Goal: Task Accomplishment & Management: Use online tool/utility

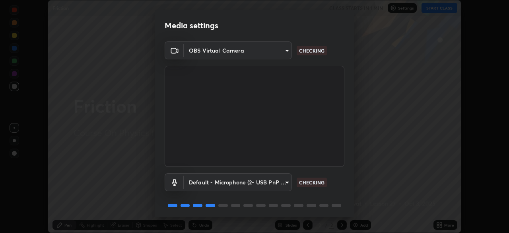
scroll to position [28, 0]
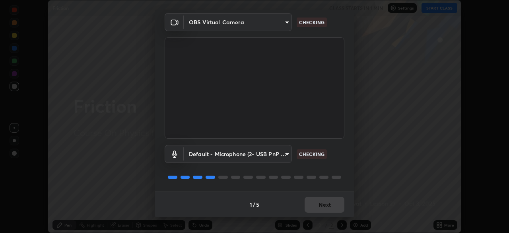
click at [268, 154] on body "Erase all Friction CLASS STARTS IN 1 MIN Settings START CLASS Setting up your l…" at bounding box center [254, 116] width 509 height 233
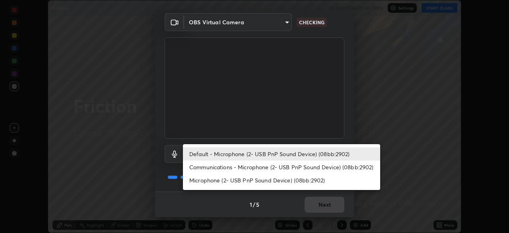
click at [243, 155] on li "Default - Microphone (2- USB PnP Sound Device) (08bb:2902)" at bounding box center [281, 153] width 197 height 13
click at [236, 165] on li "Communications - Microphone (2- USB PnP Sound Device) (08bb:2902)" at bounding box center [281, 166] width 197 height 13
click at [240, 152] on li "Default - Microphone (2- USB PnP Sound Device) (08bb:2902)" at bounding box center [281, 153] width 197 height 13
type input "default"
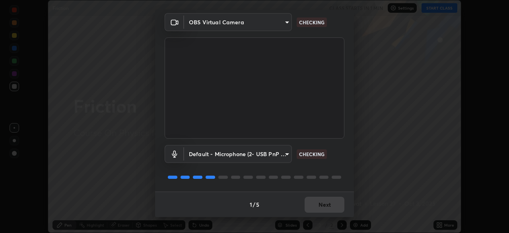
click at [330, 208] on div "1 / 5 Next" at bounding box center [254, 203] width 199 height 25
click at [332, 206] on div "1 / 5 Next" at bounding box center [254, 203] width 199 height 25
click at [336, 202] on div "1 / 5 Next" at bounding box center [254, 203] width 199 height 25
click at [336, 201] on div "1 / 5 Next" at bounding box center [254, 203] width 199 height 25
click at [335, 204] on div "1 / 5 Next" at bounding box center [254, 203] width 199 height 25
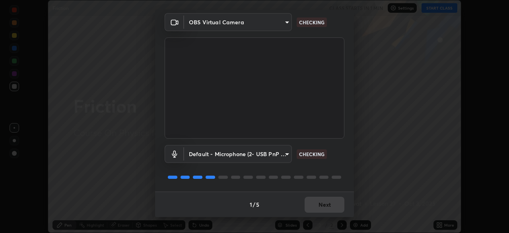
click at [330, 206] on div "1 / 5 Next" at bounding box center [254, 203] width 199 height 25
click at [325, 206] on div "1 / 5 Next" at bounding box center [254, 203] width 199 height 25
click at [326, 205] on div "1 / 5 Next" at bounding box center [254, 203] width 199 height 25
click at [328, 204] on div "1 / 5 Next" at bounding box center [254, 203] width 199 height 25
click at [326, 206] on div "1 / 5 Next" at bounding box center [254, 203] width 199 height 25
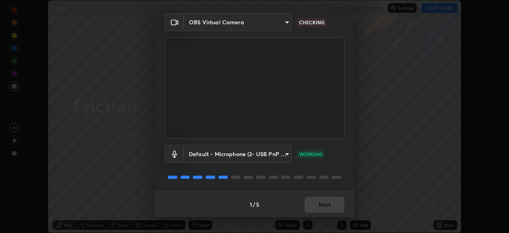
click at [326, 206] on div "1 / 5 Next" at bounding box center [254, 203] width 199 height 25
click at [326, 204] on div "1 / 5 Next" at bounding box center [254, 203] width 199 height 25
click at [327, 204] on div "1 / 5 Next" at bounding box center [254, 203] width 199 height 25
click at [326, 203] on div "1 / 5 Next" at bounding box center [254, 203] width 199 height 25
click at [328, 202] on div "1 / 5 Next" at bounding box center [254, 203] width 199 height 25
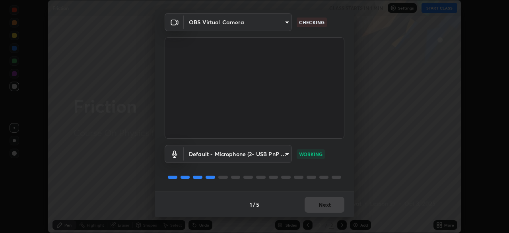
click at [329, 202] on button "Next" at bounding box center [325, 204] width 40 height 16
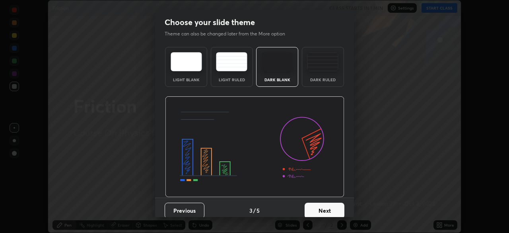
click at [328, 206] on button "Next" at bounding box center [325, 210] width 40 height 16
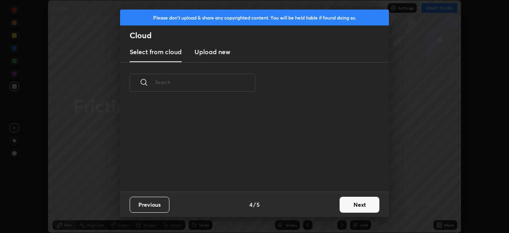
click at [330, 205] on div "Previous 4 / 5 Next" at bounding box center [254, 203] width 269 height 25
click at [348, 203] on button "Next" at bounding box center [360, 204] width 40 height 16
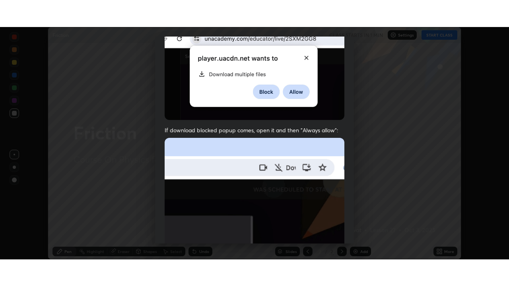
scroll to position [190, 0]
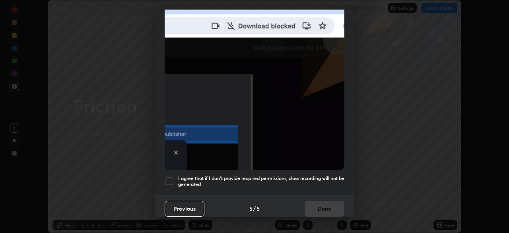
click at [262, 175] on h5 "I agree that if I don't provide required permissions, class recording will not …" at bounding box center [261, 181] width 166 height 12
click at [332, 206] on button "Done" at bounding box center [325, 208] width 40 height 16
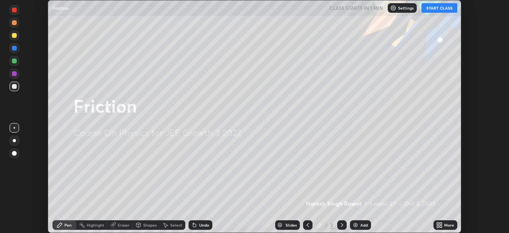
click at [439, 225] on div at bounding box center [254, 116] width 509 height 233
click at [442, 225] on icon at bounding box center [439, 225] width 6 height 6
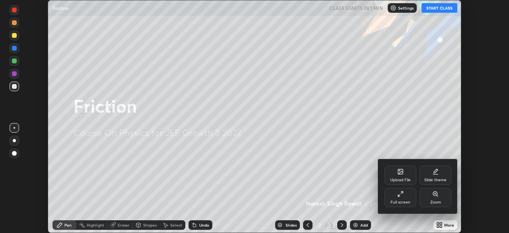
click at [389, 194] on div "Full screen" at bounding box center [401, 197] width 32 height 19
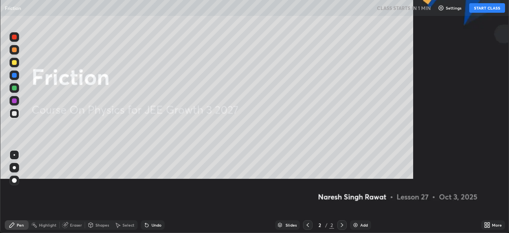
scroll to position [286, 509]
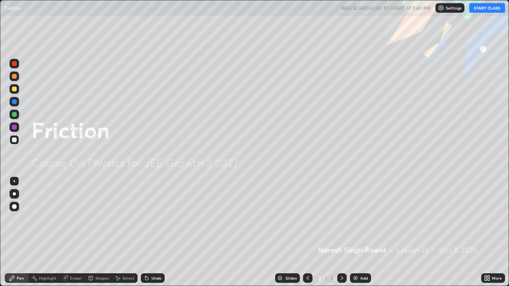
click at [498, 11] on button "START CLASS" at bounding box center [487, 8] width 36 height 10
click at [145, 232] on icon at bounding box center [145, 276] width 1 height 1
click at [340, 232] on icon at bounding box center [342, 278] width 6 height 6
click at [352, 232] on img at bounding box center [355, 278] width 6 height 6
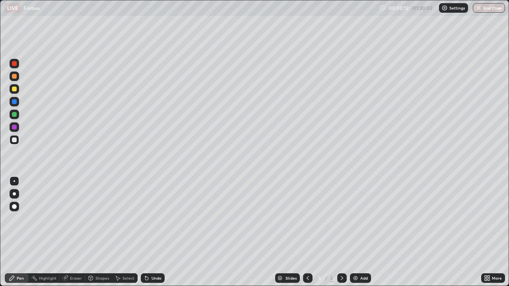
click at [485, 232] on icon at bounding box center [486, 277] width 2 height 2
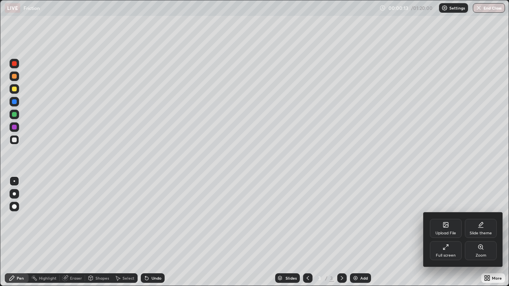
click at [478, 229] on div "Slide theme" at bounding box center [481, 228] width 32 height 19
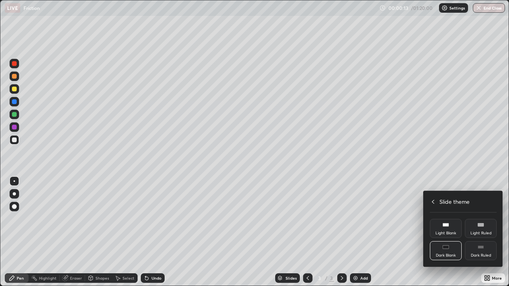
click at [478, 232] on div "Dark Ruled" at bounding box center [481, 256] width 20 height 4
click at [433, 204] on icon at bounding box center [433, 202] width 6 height 6
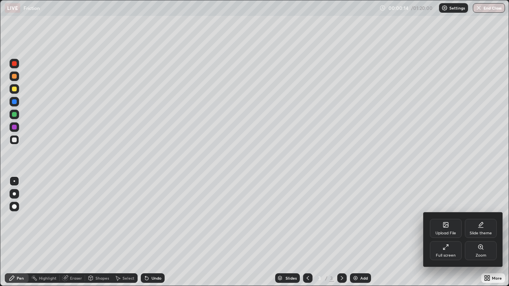
click at [449, 173] on div at bounding box center [254, 143] width 509 height 286
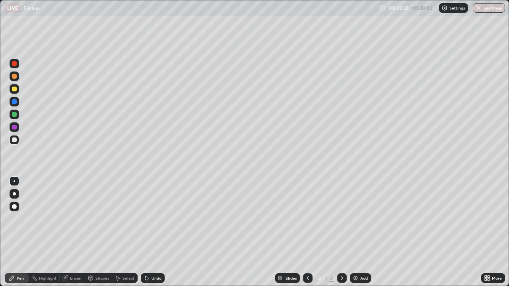
click at [12, 78] on div at bounding box center [15, 77] width 10 height 10
click at [15, 111] on div at bounding box center [15, 115] width 10 height 10
click at [101, 232] on div "Shapes" at bounding box center [102, 278] width 14 height 4
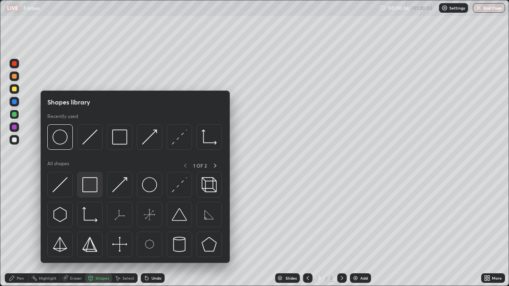
click at [92, 181] on img at bounding box center [89, 184] width 15 height 15
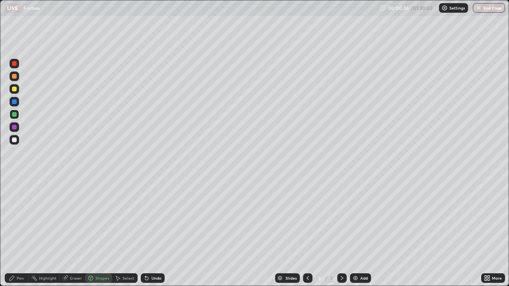
click at [101, 232] on div "Shapes" at bounding box center [98, 279] width 27 height 10
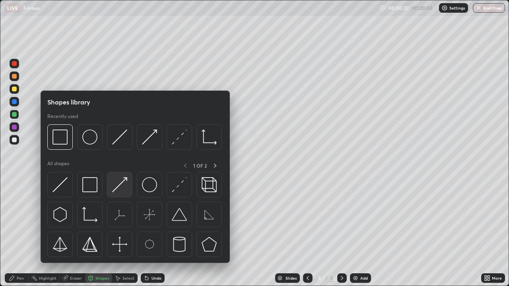
click at [122, 179] on img at bounding box center [119, 184] width 15 height 15
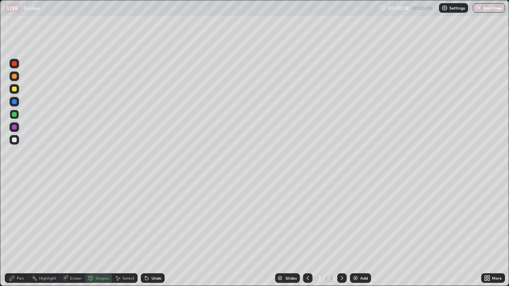
click at [14, 88] on div at bounding box center [14, 89] width 5 height 5
click at [15, 232] on icon at bounding box center [12, 278] width 6 height 6
click at [14, 142] on div at bounding box center [14, 140] width 5 height 5
click at [94, 232] on div "Shapes" at bounding box center [98, 279] width 27 height 10
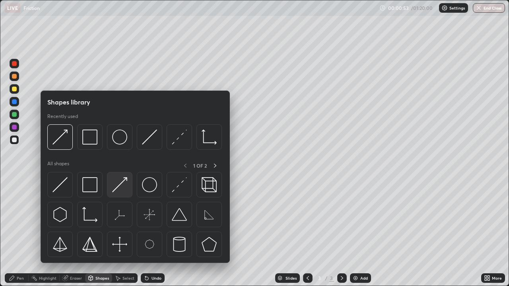
click at [125, 179] on img at bounding box center [119, 184] width 15 height 15
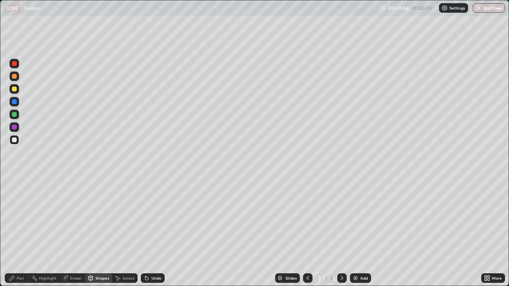
click at [14, 76] on div at bounding box center [14, 76] width 5 height 5
click at [16, 232] on div "Pen" at bounding box center [17, 279] width 24 height 10
click at [100, 232] on div "Shapes" at bounding box center [102, 278] width 14 height 4
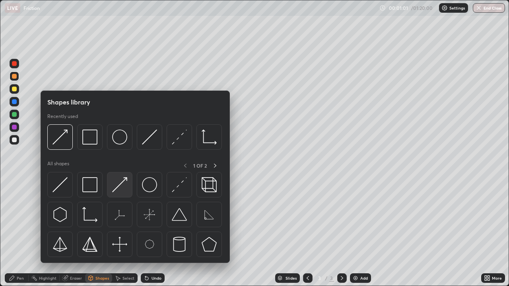
click at [123, 185] on img at bounding box center [119, 184] width 15 height 15
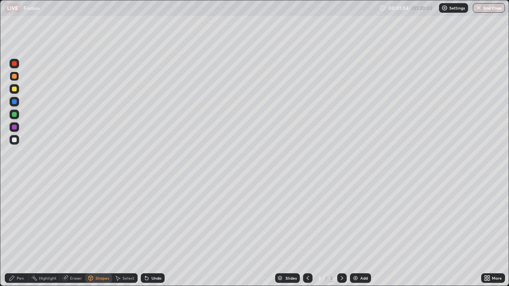
click at [15, 76] on div at bounding box center [14, 76] width 5 height 5
click at [9, 232] on icon at bounding box center [12, 278] width 6 height 6
click at [93, 232] on div "Shapes" at bounding box center [98, 279] width 27 height 10
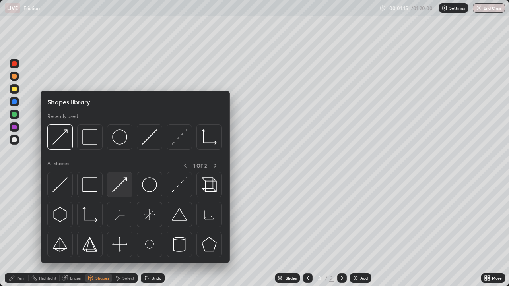
click at [120, 181] on img at bounding box center [119, 184] width 15 height 15
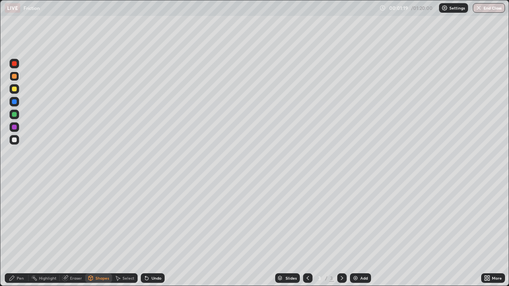
click at [103, 232] on div "Shapes" at bounding box center [102, 278] width 14 height 4
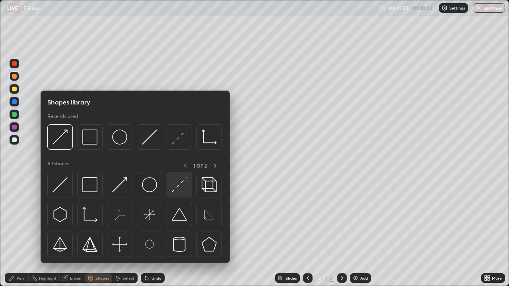
click at [181, 188] on img at bounding box center [179, 184] width 15 height 15
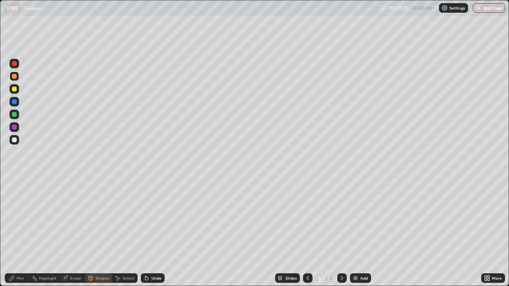
click at [12, 139] on div at bounding box center [14, 140] width 5 height 5
click at [99, 232] on div "Shapes" at bounding box center [98, 279] width 27 height 10
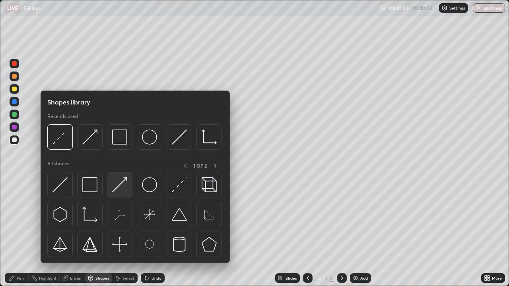
click at [125, 183] on img at bounding box center [119, 184] width 15 height 15
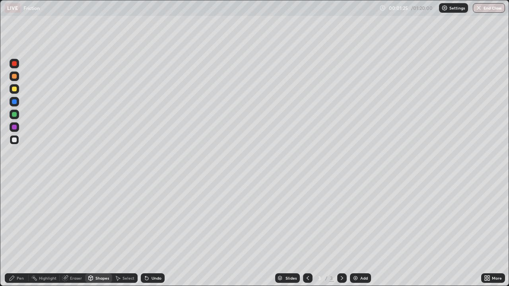
click at [15, 89] on div at bounding box center [14, 89] width 5 height 5
click at [17, 232] on div "Pen" at bounding box center [17, 279] width 24 height 10
click at [14, 140] on div at bounding box center [14, 140] width 5 height 5
click at [15, 114] on div at bounding box center [14, 114] width 5 height 5
click at [11, 76] on div at bounding box center [15, 77] width 10 height 10
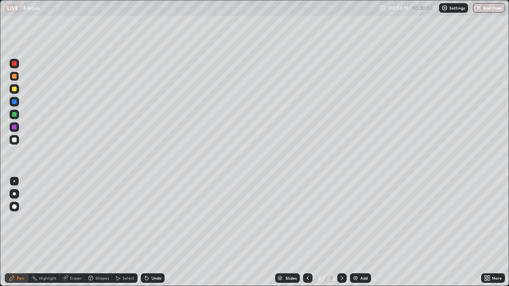
click at [354, 232] on div "Add" at bounding box center [360, 279] width 21 height 10
click at [15, 89] on div at bounding box center [14, 89] width 5 height 5
click at [14, 76] on div at bounding box center [14, 76] width 5 height 5
click at [341, 232] on icon at bounding box center [342, 278] width 6 height 6
click at [355, 232] on img at bounding box center [355, 278] width 6 height 6
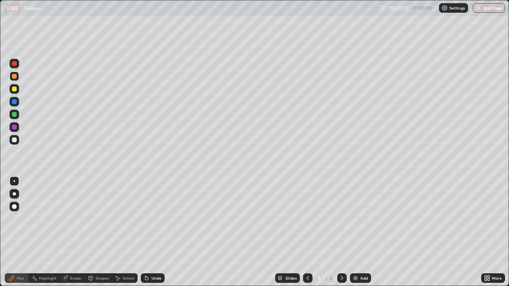
click at [97, 232] on div "Shapes" at bounding box center [102, 278] width 14 height 4
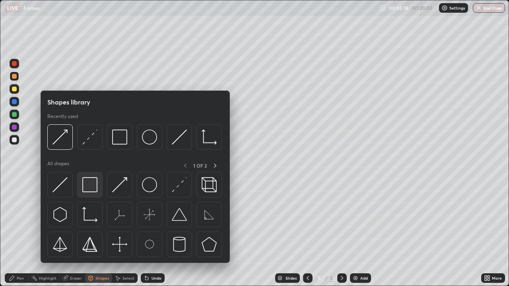
click at [95, 182] on img at bounding box center [89, 184] width 15 height 15
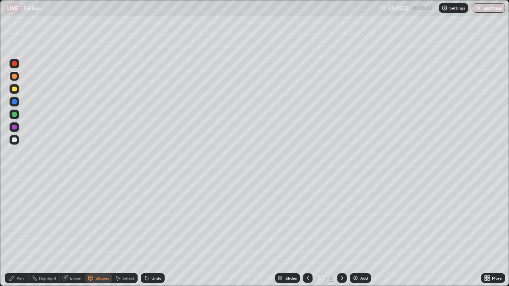
click at [15, 90] on div at bounding box center [14, 89] width 5 height 5
click at [92, 232] on icon at bounding box center [91, 278] width 4 height 5
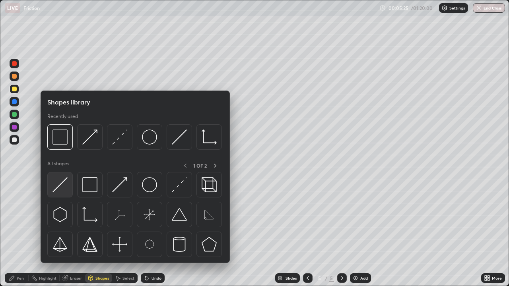
click at [58, 187] on img at bounding box center [59, 184] width 15 height 15
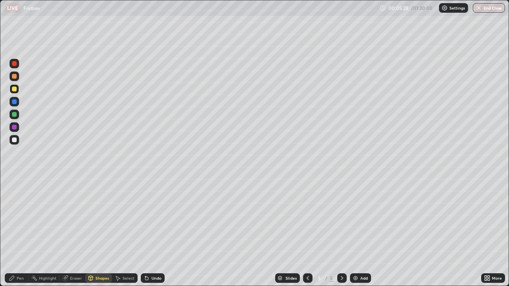
click at [17, 232] on div "Pen" at bounding box center [17, 279] width 24 height 10
click at [14, 140] on div at bounding box center [14, 140] width 5 height 5
click at [15, 76] on div at bounding box center [14, 76] width 5 height 5
click at [98, 232] on div "Shapes" at bounding box center [98, 279] width 27 height 10
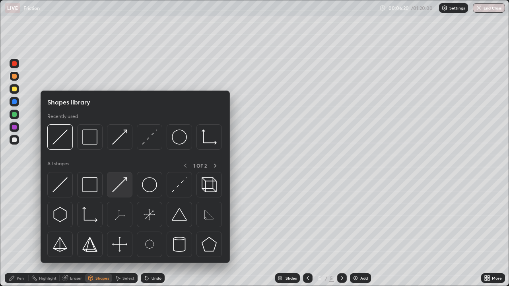
click at [118, 192] on img at bounding box center [119, 184] width 15 height 15
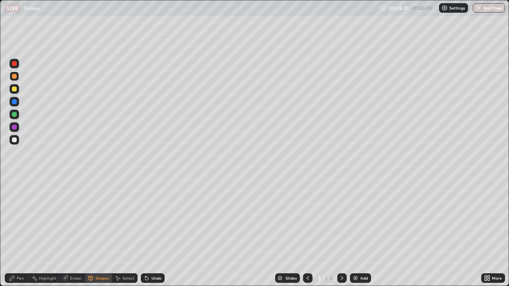
click at [14, 128] on div at bounding box center [14, 127] width 5 height 5
click at [18, 232] on div "Pen" at bounding box center [20, 278] width 7 height 4
click at [13, 139] on div at bounding box center [14, 140] width 5 height 5
click at [148, 232] on icon at bounding box center [147, 278] width 6 height 6
click at [94, 232] on div "Shapes" at bounding box center [98, 279] width 27 height 10
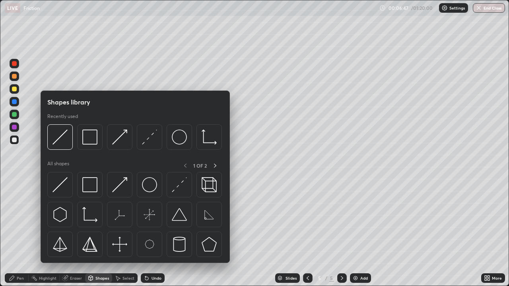
click at [14, 232] on icon at bounding box center [12, 278] width 6 height 6
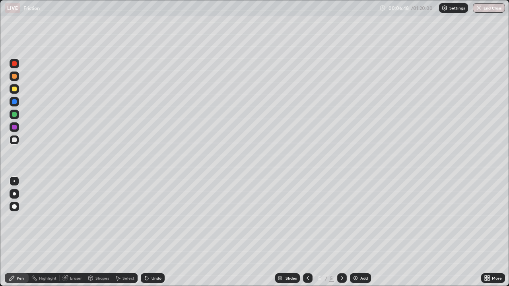
click at [13, 116] on div at bounding box center [14, 114] width 5 height 5
click at [14, 103] on div at bounding box center [14, 101] width 5 height 5
click at [13, 118] on div at bounding box center [15, 115] width 10 height 10
click at [14, 116] on div at bounding box center [14, 114] width 5 height 5
click at [15, 76] on div at bounding box center [14, 76] width 5 height 5
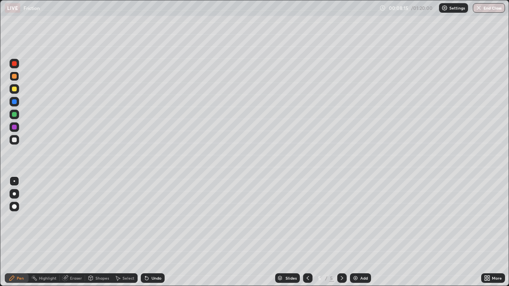
click at [16, 90] on div at bounding box center [14, 89] width 5 height 5
click at [153, 232] on div "Undo" at bounding box center [157, 278] width 10 height 4
click at [100, 232] on div "Shapes" at bounding box center [102, 278] width 14 height 4
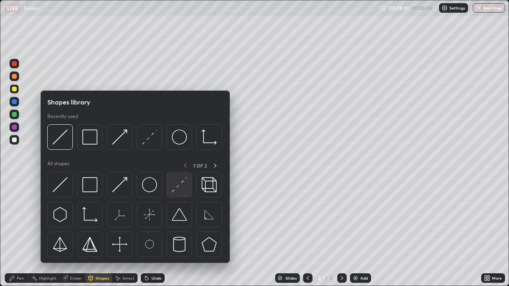
click at [177, 187] on img at bounding box center [179, 184] width 15 height 15
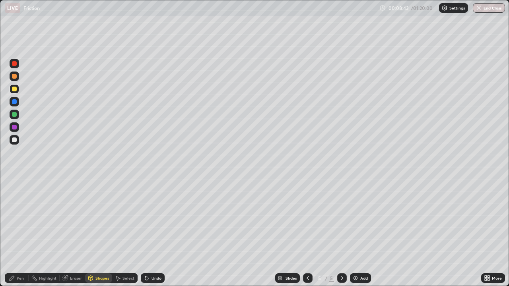
click at [19, 232] on div "Pen" at bounding box center [20, 278] width 7 height 4
click at [19, 140] on div at bounding box center [15, 140] width 10 height 10
click at [14, 77] on div at bounding box center [14, 76] width 5 height 5
click at [95, 232] on div "Shapes" at bounding box center [102, 278] width 14 height 4
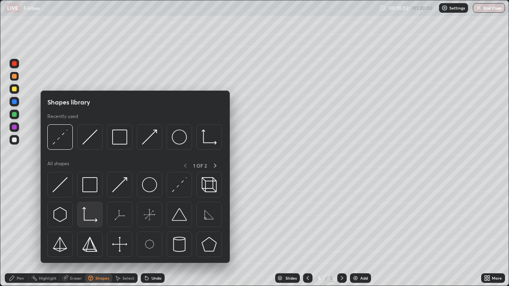
click at [95, 215] on img at bounding box center [89, 214] width 15 height 15
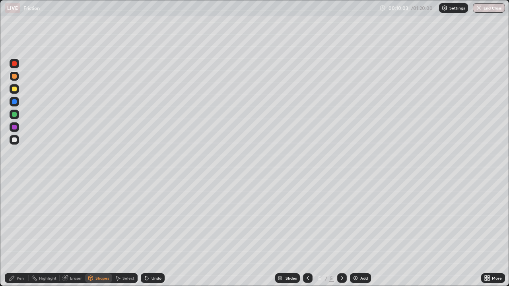
click at [96, 232] on div "Shapes" at bounding box center [102, 278] width 14 height 4
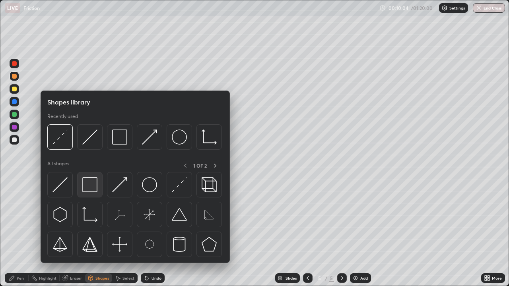
click at [94, 186] on img at bounding box center [89, 184] width 15 height 15
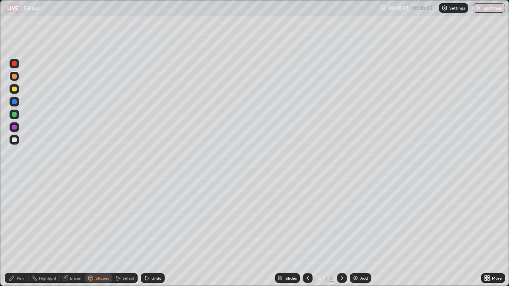
click at [99, 232] on div "Shapes" at bounding box center [102, 278] width 14 height 4
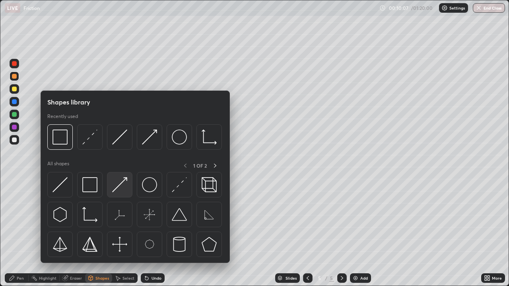
click at [120, 184] on img at bounding box center [119, 184] width 15 height 15
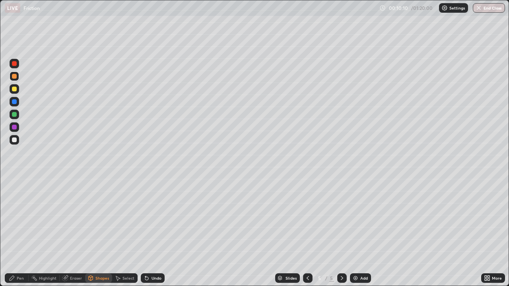
click at [21, 232] on div "Pen" at bounding box center [20, 278] width 7 height 4
click at [18, 139] on div at bounding box center [15, 140] width 10 height 10
click at [100, 232] on div "Shapes" at bounding box center [98, 279] width 27 height 10
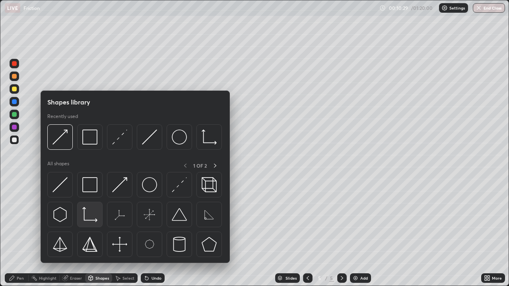
click at [91, 212] on img at bounding box center [89, 214] width 15 height 15
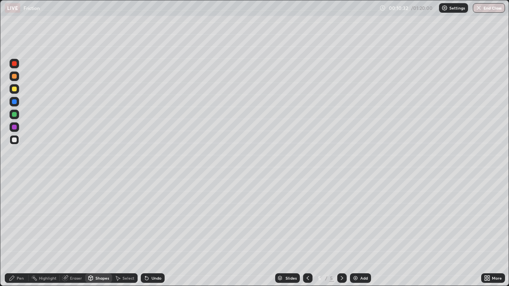
click at [96, 232] on div "Shapes" at bounding box center [102, 278] width 14 height 4
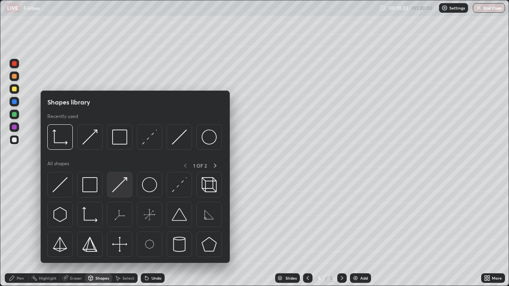
click at [120, 183] on img at bounding box center [119, 184] width 15 height 15
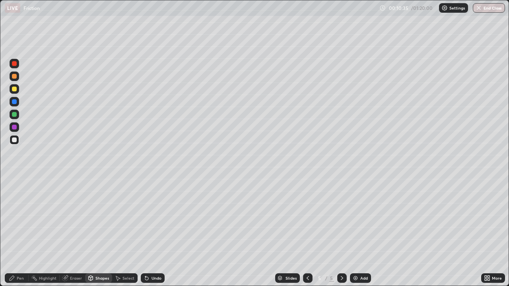
click at [22, 232] on div "Pen" at bounding box center [20, 278] width 7 height 4
click at [15, 118] on div at bounding box center [15, 115] width 10 height 10
click at [96, 232] on div "Shapes" at bounding box center [102, 278] width 14 height 4
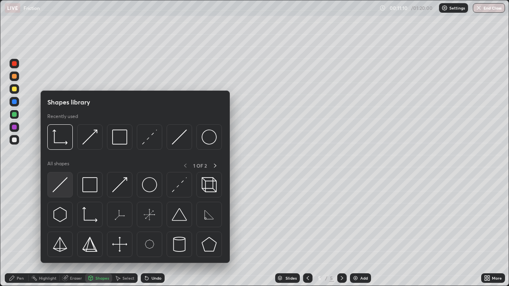
click at [60, 185] on img at bounding box center [59, 184] width 15 height 15
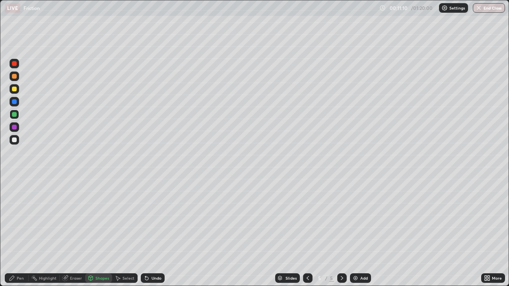
click at [15, 76] on div at bounding box center [14, 76] width 5 height 5
click at [17, 232] on div "Pen" at bounding box center [17, 279] width 24 height 10
click at [16, 113] on div at bounding box center [14, 114] width 5 height 5
click at [152, 232] on div "Undo" at bounding box center [157, 278] width 10 height 4
click at [150, 232] on div "Undo" at bounding box center [153, 279] width 24 height 10
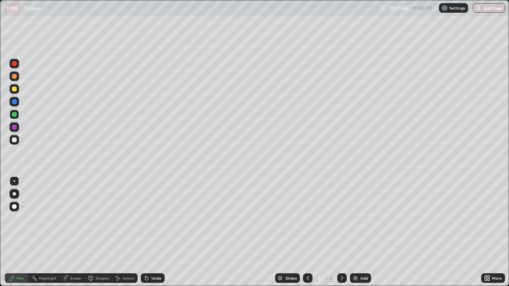
click at [149, 232] on div "Undo" at bounding box center [153, 279] width 24 height 10
click at [149, 232] on icon at bounding box center [147, 278] width 6 height 6
click at [152, 232] on div "Undo" at bounding box center [157, 278] width 10 height 4
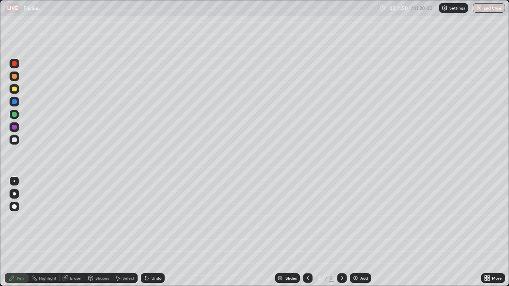
click at [150, 232] on div "Undo" at bounding box center [153, 279] width 24 height 10
click at [149, 232] on div "Undo" at bounding box center [153, 279] width 24 height 10
click at [95, 232] on div "Shapes" at bounding box center [102, 278] width 14 height 4
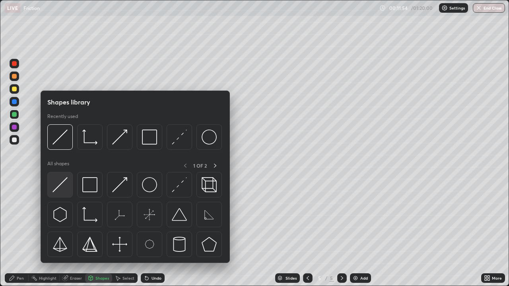
click at [62, 182] on img at bounding box center [59, 184] width 15 height 15
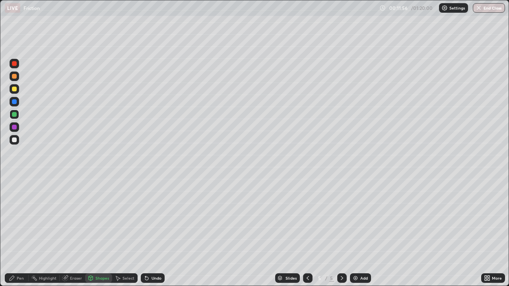
click at [14, 73] on div at bounding box center [15, 77] width 10 height 10
click at [100, 232] on div "Shapes" at bounding box center [102, 278] width 14 height 4
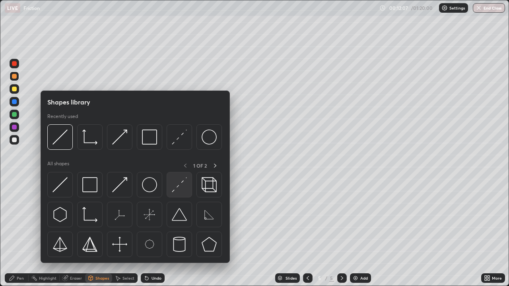
click at [183, 179] on img at bounding box center [179, 184] width 15 height 15
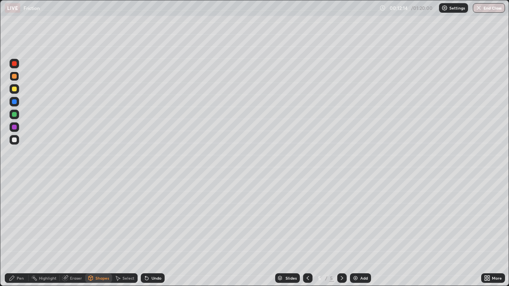
click at [97, 232] on div "Shapes" at bounding box center [102, 278] width 14 height 4
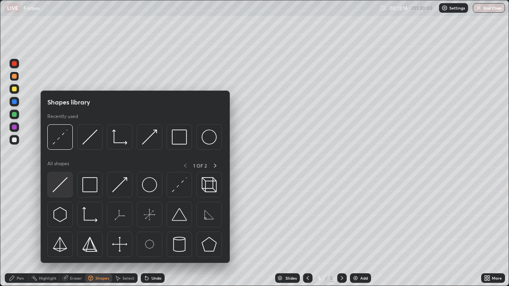
click at [68, 182] on div at bounding box center [59, 184] width 25 height 25
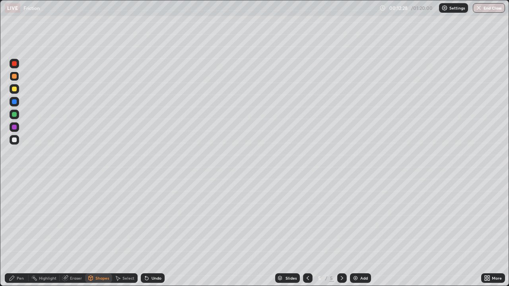
click at [97, 232] on div "Shapes" at bounding box center [102, 278] width 14 height 4
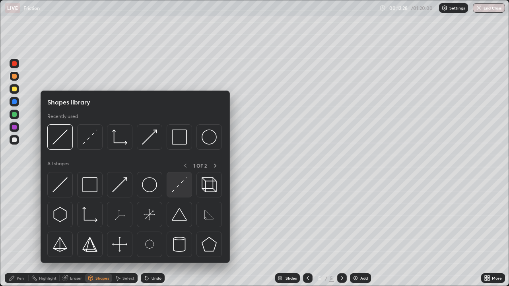
click at [181, 191] on img at bounding box center [179, 184] width 15 height 15
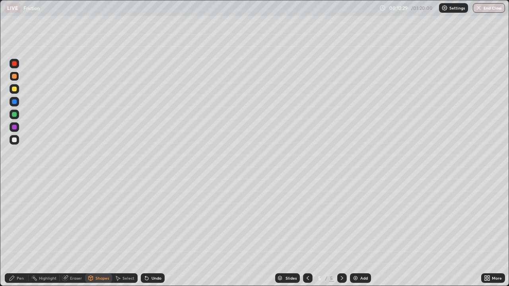
click at [15, 102] on div at bounding box center [14, 101] width 5 height 5
click at [18, 232] on div "Pen" at bounding box center [20, 278] width 7 height 4
click at [14, 113] on div at bounding box center [14, 114] width 5 height 5
click at [17, 115] on div at bounding box center [15, 115] width 10 height 10
click at [15, 232] on icon at bounding box center [12, 278] width 6 height 6
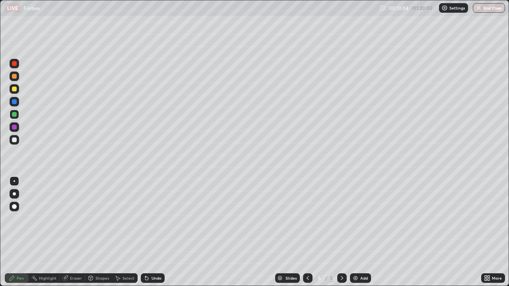
click at [14, 76] on div at bounding box center [14, 76] width 5 height 5
click at [306, 232] on icon at bounding box center [308, 278] width 6 height 6
click at [307, 232] on icon at bounding box center [308, 278] width 6 height 6
click at [341, 232] on icon at bounding box center [342, 278] width 6 height 6
click at [339, 232] on div at bounding box center [342, 279] width 10 height 10
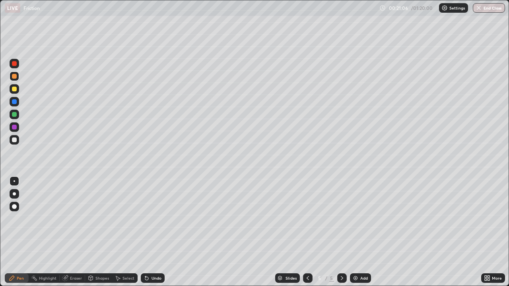
click at [339, 232] on div at bounding box center [342, 279] width 10 height 10
click at [341, 232] on div at bounding box center [342, 279] width 10 height 10
click at [340, 232] on icon at bounding box center [342, 278] width 6 height 6
click at [356, 232] on img at bounding box center [355, 278] width 6 height 6
click at [16, 139] on div at bounding box center [14, 140] width 5 height 5
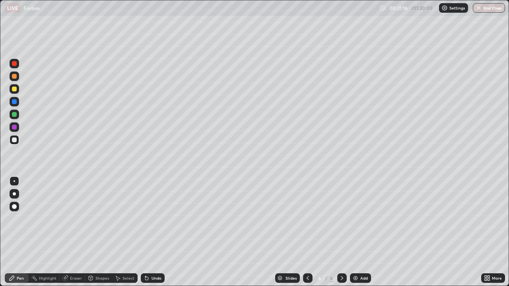
click at [13, 74] on div at bounding box center [14, 76] width 5 height 5
click at [14, 114] on div at bounding box center [14, 114] width 5 height 5
click at [13, 88] on div at bounding box center [14, 89] width 5 height 5
click at [14, 76] on div at bounding box center [14, 76] width 5 height 5
click at [16, 115] on div at bounding box center [14, 114] width 5 height 5
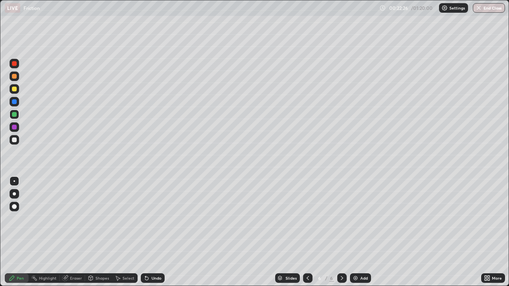
click at [16, 75] on div at bounding box center [14, 76] width 5 height 5
click at [15, 115] on div at bounding box center [14, 114] width 5 height 5
click at [16, 74] on div at bounding box center [15, 77] width 10 height 10
click at [14, 89] on div at bounding box center [14, 89] width 5 height 5
click at [307, 232] on icon at bounding box center [308, 278] width 6 height 6
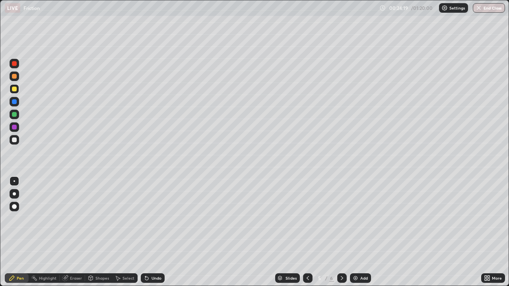
click at [341, 232] on icon at bounding box center [342, 278] width 6 height 6
click at [15, 76] on div at bounding box center [14, 76] width 5 height 5
click at [342, 232] on icon at bounding box center [342, 278] width 6 height 6
click at [355, 232] on img at bounding box center [355, 278] width 6 height 6
click at [16, 113] on div at bounding box center [14, 114] width 5 height 5
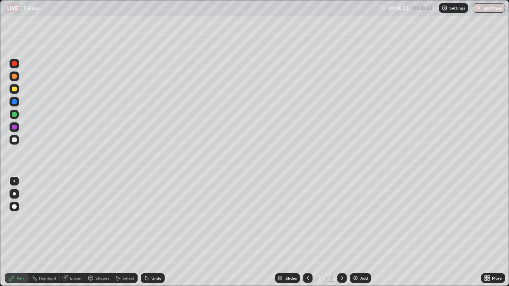
click at [15, 77] on div at bounding box center [14, 76] width 5 height 5
click at [155, 232] on div "Undo" at bounding box center [157, 278] width 10 height 4
click at [157, 232] on div "Undo" at bounding box center [157, 278] width 10 height 4
click at [153, 232] on div "Undo" at bounding box center [157, 278] width 10 height 4
click at [15, 140] on div at bounding box center [14, 140] width 5 height 5
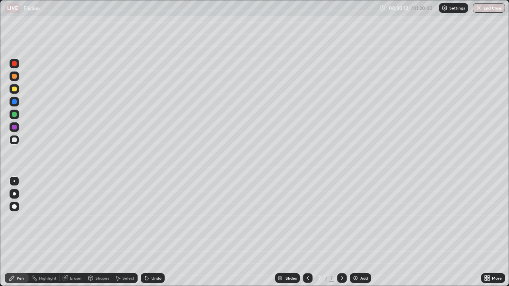
click at [17, 74] on div at bounding box center [15, 77] width 10 height 10
click at [102, 232] on div "Shapes" at bounding box center [98, 279] width 27 height 10
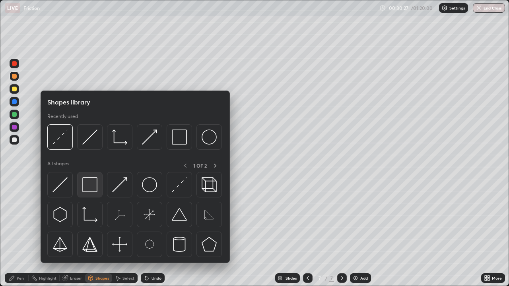
click at [96, 187] on img at bounding box center [89, 184] width 15 height 15
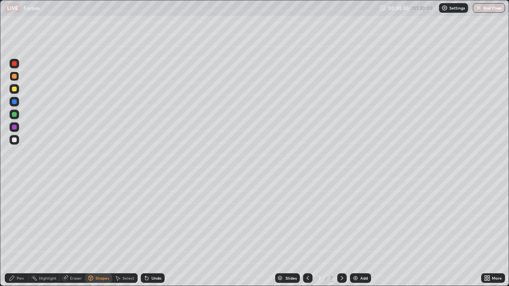
click at [124, 232] on div "Select" at bounding box center [124, 279] width 25 height 10
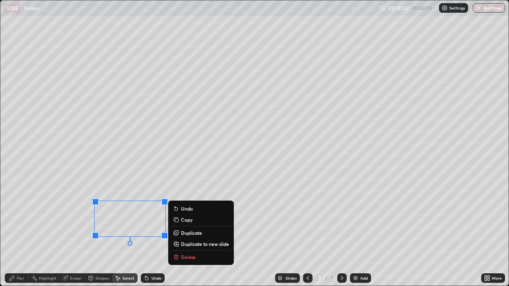
click at [73, 232] on div "0 ° Undo Copy Duplicate Duplicate to new slide Delete" at bounding box center [254, 143] width 508 height 286
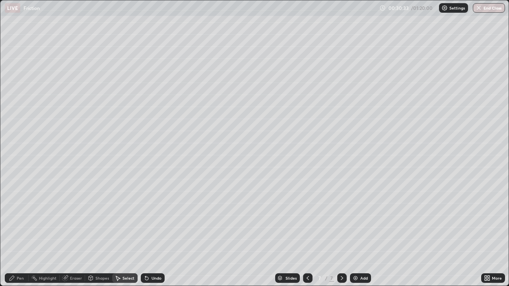
click at [118, 232] on icon at bounding box center [118, 278] width 6 height 6
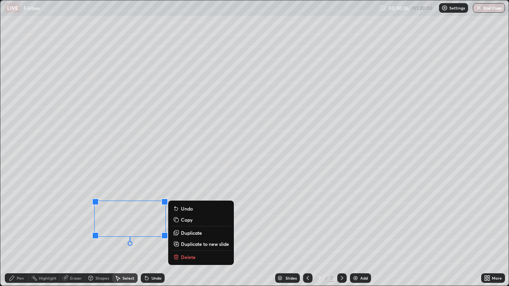
click at [189, 232] on p "Duplicate" at bounding box center [191, 233] width 21 height 6
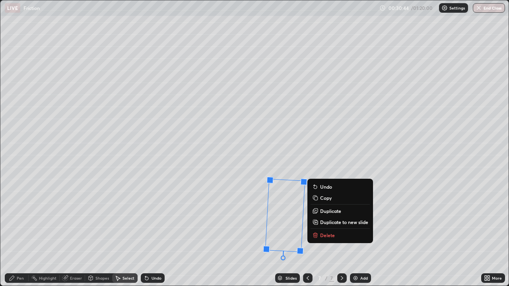
click at [223, 232] on div "267 ° Undo Copy Duplicate Duplicate to new slide Delete" at bounding box center [254, 143] width 508 height 286
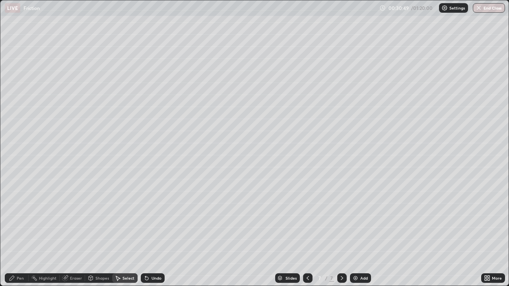
click at [93, 232] on icon at bounding box center [90, 278] width 6 height 6
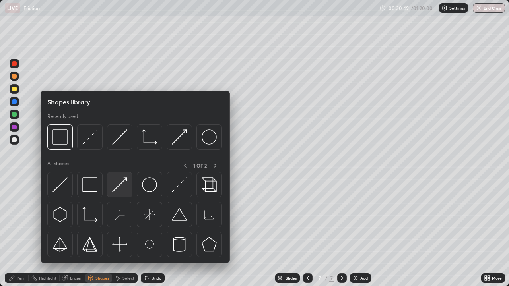
click at [124, 181] on img at bounding box center [119, 184] width 15 height 15
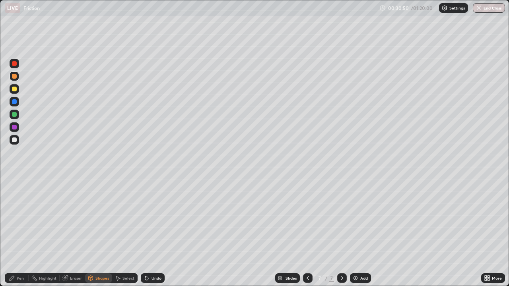
click at [14, 112] on div at bounding box center [14, 114] width 5 height 5
click at [21, 232] on div "Pen" at bounding box center [17, 279] width 24 height 10
click at [15, 77] on div at bounding box center [14, 76] width 5 height 5
click at [340, 232] on icon at bounding box center [342, 278] width 6 height 6
click at [354, 232] on img at bounding box center [355, 278] width 6 height 6
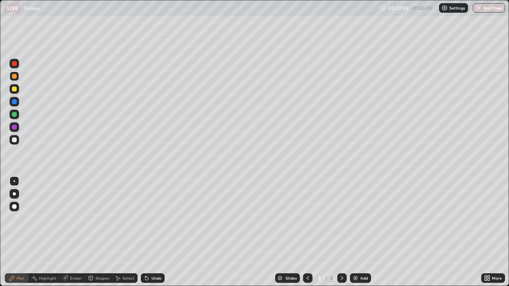
click at [15, 140] on div at bounding box center [14, 140] width 5 height 5
click at [154, 232] on div "Undo" at bounding box center [153, 279] width 24 height 10
click at [155, 232] on div "Undo" at bounding box center [157, 278] width 10 height 4
click at [147, 232] on icon at bounding box center [146, 278] width 3 height 3
click at [488, 232] on icon at bounding box center [489, 277] width 2 height 2
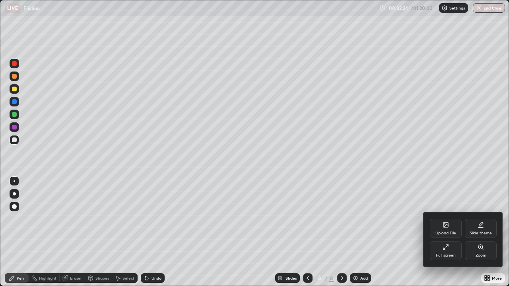
click at [445, 232] on icon at bounding box center [444, 249] width 2 height 2
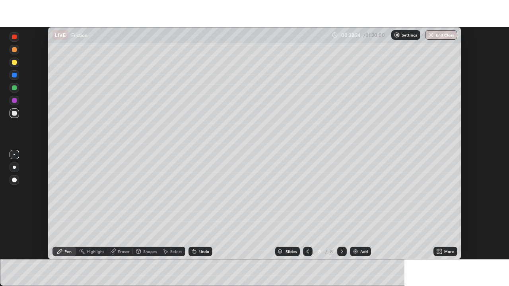
scroll to position [39536, 39259]
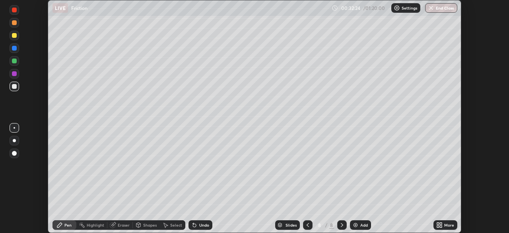
click at [438, 225] on icon at bounding box center [438, 226] width 2 height 2
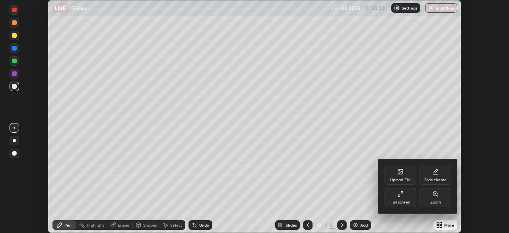
click at [411, 195] on div "Full screen" at bounding box center [401, 197] width 32 height 19
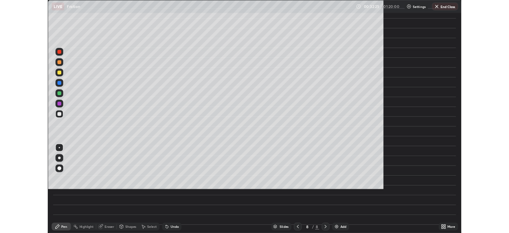
scroll to position [286, 509]
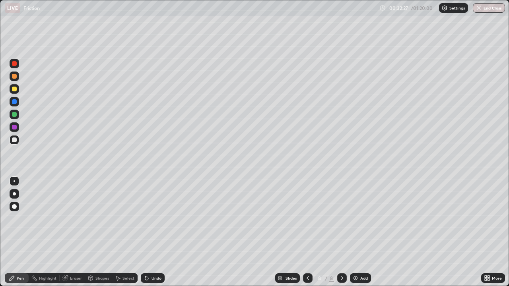
click at [14, 76] on div at bounding box center [14, 76] width 5 height 5
click at [15, 113] on div at bounding box center [14, 114] width 5 height 5
click at [111, 232] on div "Shapes" at bounding box center [98, 279] width 27 height 10
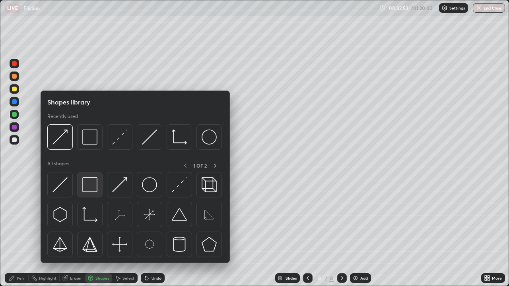
click at [91, 189] on img at bounding box center [89, 184] width 15 height 15
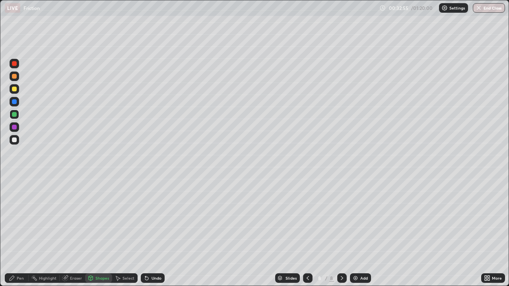
click at [16, 141] on div at bounding box center [14, 140] width 5 height 5
click at [12, 232] on div "Pen" at bounding box center [17, 279] width 24 height 10
click at [14, 78] on div at bounding box center [14, 76] width 5 height 5
click at [101, 232] on div "Shapes" at bounding box center [98, 279] width 27 height 10
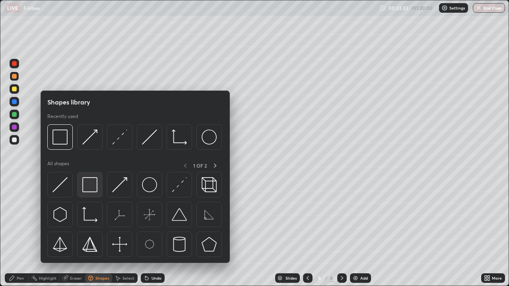
click at [88, 184] on img at bounding box center [89, 184] width 15 height 15
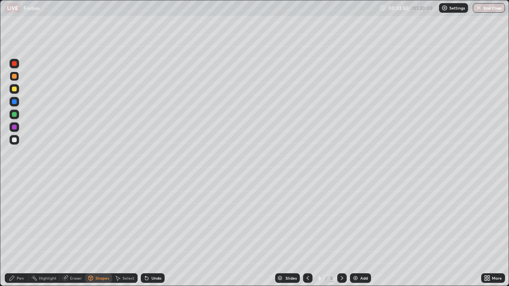
click at [14, 115] on div at bounding box center [14, 114] width 5 height 5
click at [149, 232] on div "Undo" at bounding box center [153, 279] width 24 height 10
click at [148, 232] on icon at bounding box center [147, 278] width 6 height 6
click at [20, 232] on div "Pen" at bounding box center [20, 278] width 7 height 4
click at [339, 232] on icon at bounding box center [342, 278] width 6 height 6
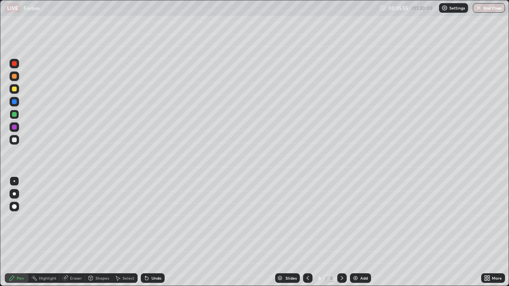
click at [356, 232] on img at bounding box center [355, 278] width 6 height 6
click at [16, 76] on div at bounding box center [14, 76] width 5 height 5
click at [97, 232] on div "Shapes" at bounding box center [102, 278] width 14 height 4
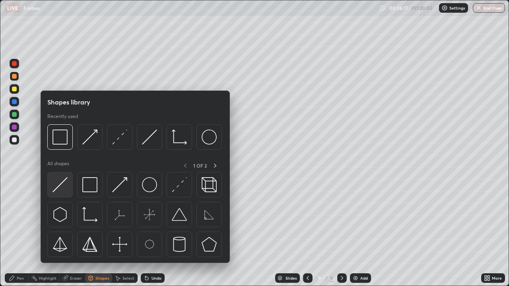
click at [63, 187] on img at bounding box center [59, 184] width 15 height 15
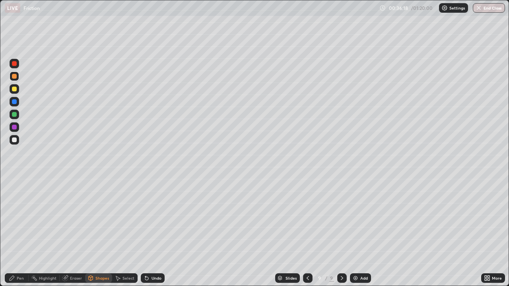
click at [14, 141] on div at bounding box center [14, 140] width 5 height 5
click at [19, 232] on div "Pen" at bounding box center [20, 278] width 7 height 4
click at [11, 115] on div at bounding box center [15, 115] width 10 height 10
click at [99, 232] on div "Shapes" at bounding box center [102, 278] width 14 height 4
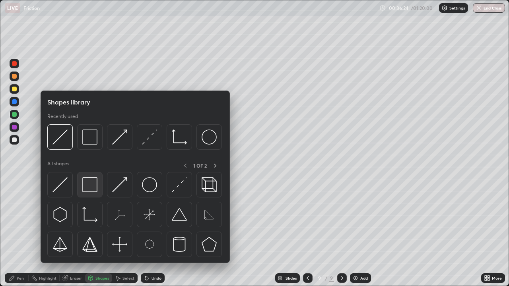
click at [93, 188] on img at bounding box center [89, 184] width 15 height 15
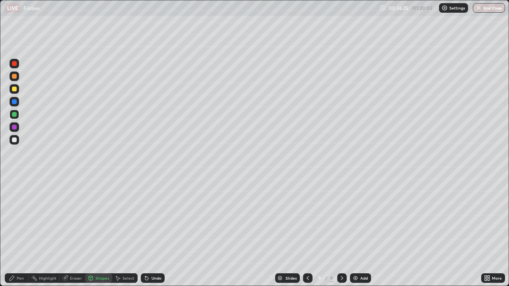
click at [12, 89] on div at bounding box center [14, 89] width 5 height 5
click at [15, 116] on div at bounding box center [14, 114] width 5 height 5
click at [93, 232] on div "Shapes" at bounding box center [98, 279] width 27 height 10
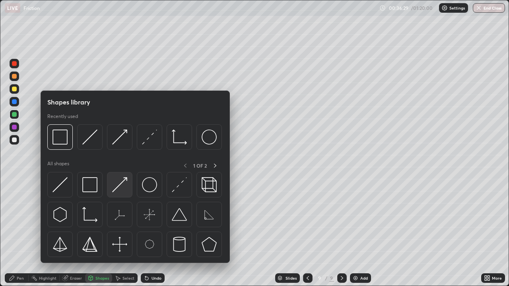
click at [115, 185] on img at bounding box center [119, 184] width 15 height 15
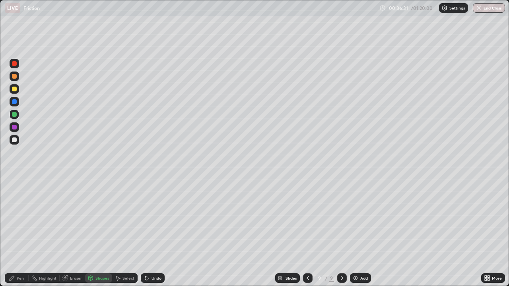
click at [16, 232] on div "Pen" at bounding box center [17, 279] width 24 height 10
click at [15, 128] on div at bounding box center [14, 127] width 5 height 5
click at [94, 232] on div "Shapes" at bounding box center [98, 279] width 27 height 10
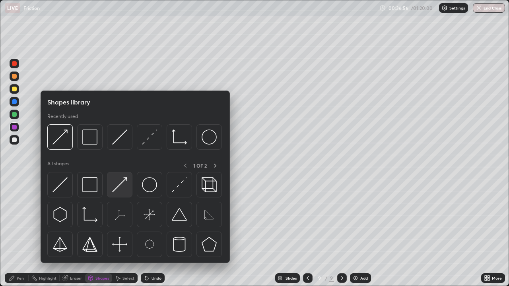
click at [123, 183] on img at bounding box center [119, 184] width 15 height 15
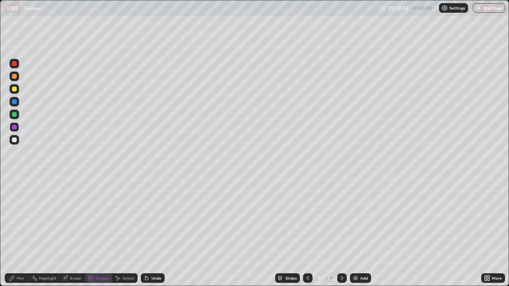
click at [15, 115] on div at bounding box center [14, 114] width 5 height 5
click at [19, 232] on div "Pen" at bounding box center [17, 279] width 24 height 10
click at [15, 140] on div at bounding box center [14, 140] width 5 height 5
click at [14, 76] on div at bounding box center [14, 76] width 5 height 5
click at [15, 89] on div at bounding box center [14, 89] width 5 height 5
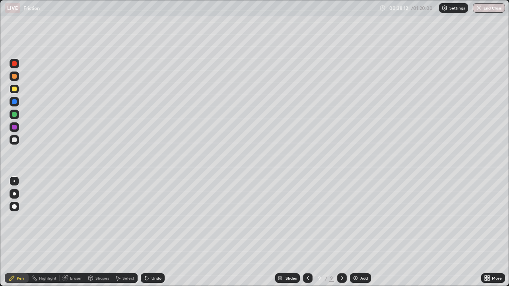
click at [95, 232] on div "Shapes" at bounding box center [102, 278] width 14 height 4
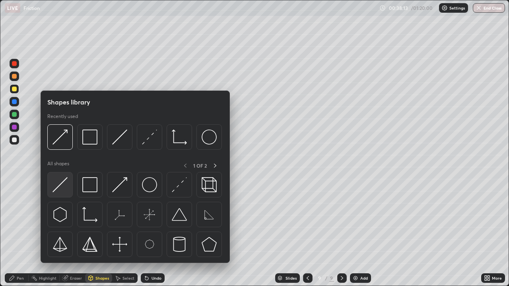
click at [57, 187] on img at bounding box center [59, 184] width 15 height 15
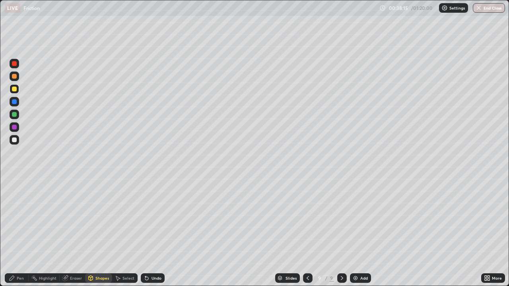
click at [97, 232] on div "Shapes" at bounding box center [102, 278] width 14 height 4
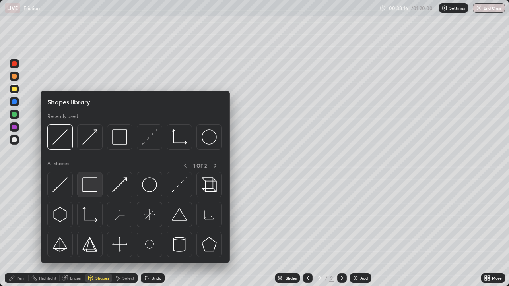
click at [96, 187] on img at bounding box center [89, 184] width 15 height 15
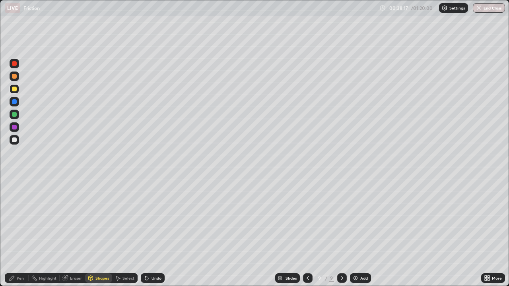
click at [16, 102] on div at bounding box center [14, 101] width 5 height 5
click at [15, 127] on div at bounding box center [14, 127] width 5 height 5
click at [91, 232] on icon at bounding box center [91, 278] width 4 height 5
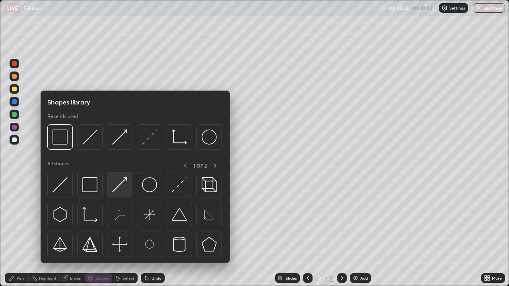
click at [123, 180] on img at bounding box center [119, 184] width 15 height 15
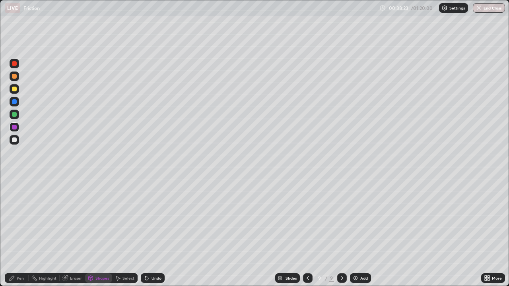
click at [15, 114] on div at bounding box center [14, 114] width 5 height 5
click at [20, 232] on div "Pen" at bounding box center [20, 278] width 7 height 4
click at [17, 74] on div at bounding box center [15, 77] width 10 height 10
click at [93, 232] on div "Shapes" at bounding box center [98, 279] width 27 height 10
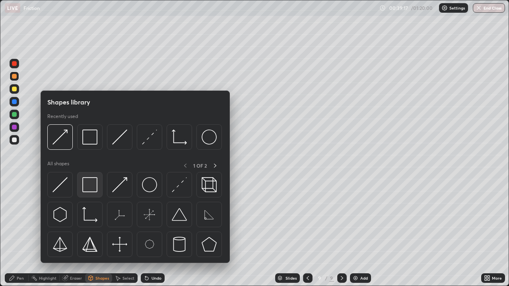
click at [91, 187] on img at bounding box center [89, 184] width 15 height 15
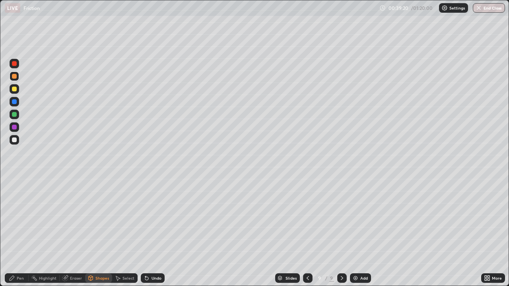
click at [15, 113] on div at bounding box center [14, 114] width 5 height 5
click at [16, 232] on div "Pen" at bounding box center [17, 279] width 24 height 10
click at [96, 232] on div "Shapes" at bounding box center [98, 279] width 27 height 10
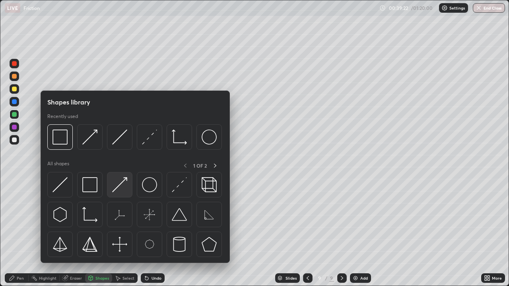
click at [118, 184] on img at bounding box center [119, 184] width 15 height 15
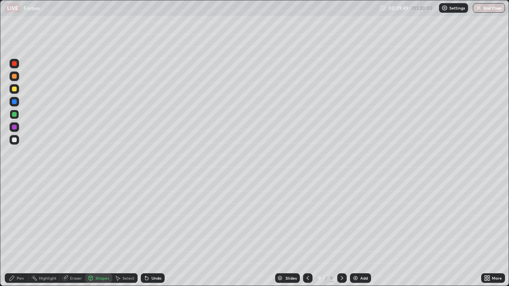
click at [95, 232] on div "Shapes" at bounding box center [102, 278] width 14 height 4
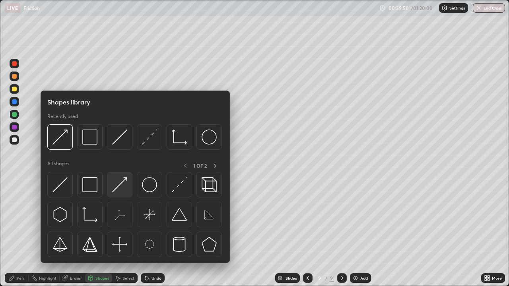
click at [121, 183] on img at bounding box center [119, 184] width 15 height 15
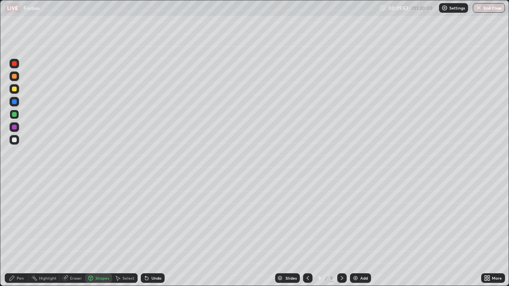
click at [18, 232] on div "Pen" at bounding box center [17, 279] width 24 height 10
click at [14, 139] on div at bounding box center [14, 140] width 5 height 5
click at [155, 232] on div "Undo" at bounding box center [157, 278] width 10 height 4
click at [155, 232] on div "Undo" at bounding box center [153, 279] width 24 height 10
click at [159, 232] on div "Undo" at bounding box center [153, 279] width 24 height 10
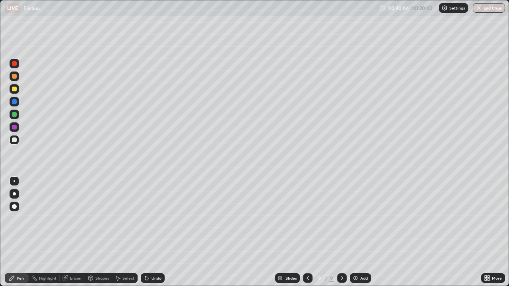
click at [160, 232] on div "Undo" at bounding box center [153, 279] width 24 height 10
click at [158, 232] on div "Undo" at bounding box center [153, 279] width 24 height 10
click at [101, 232] on div "Shapes" at bounding box center [98, 279] width 27 height 10
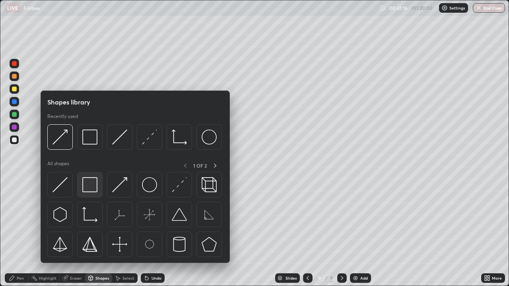
click at [97, 184] on img at bounding box center [89, 184] width 15 height 15
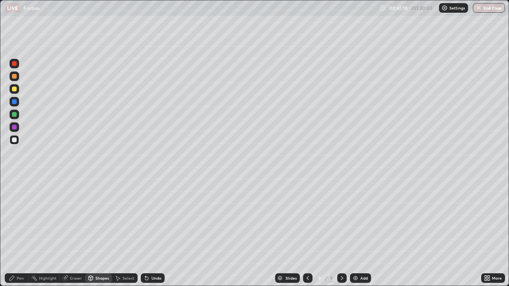
click at [17, 232] on div "Pen" at bounding box center [20, 278] width 7 height 4
click at [19, 76] on div at bounding box center [15, 77] width 10 height 10
click at [11, 89] on div at bounding box center [15, 89] width 10 height 10
click at [341, 232] on div at bounding box center [342, 279] width 10 height 10
click at [356, 232] on img at bounding box center [355, 278] width 6 height 6
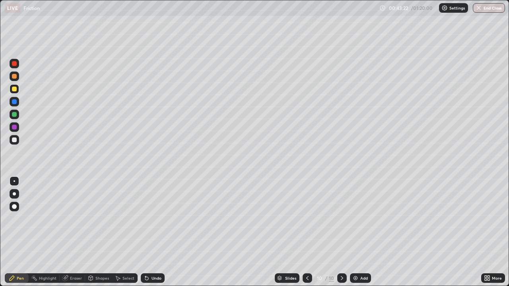
click at [95, 232] on div "Shapes" at bounding box center [98, 279] width 27 height 10
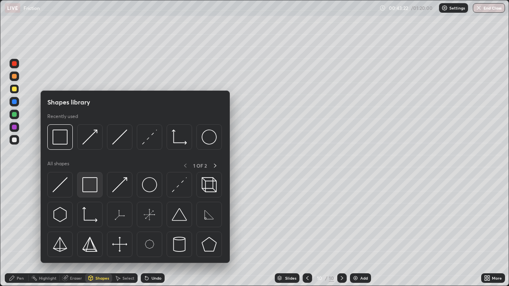
click at [89, 184] on img at bounding box center [89, 184] width 15 height 15
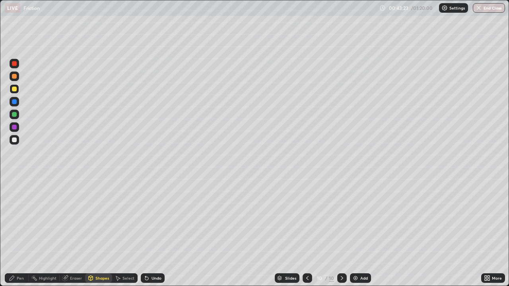
click at [15, 115] on div at bounding box center [14, 114] width 5 height 5
click at [103, 232] on div "Shapes" at bounding box center [98, 279] width 27 height 10
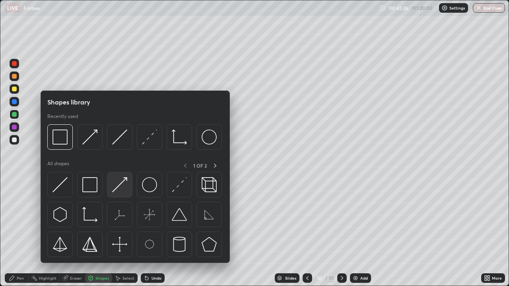
click at [122, 184] on img at bounding box center [119, 184] width 15 height 15
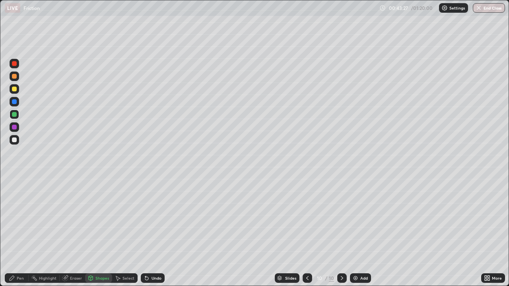
click at [15, 89] on div at bounding box center [14, 89] width 5 height 5
click at [19, 232] on div "Pen" at bounding box center [17, 279] width 24 height 10
click at [15, 140] on div at bounding box center [14, 140] width 5 height 5
click at [15, 76] on div at bounding box center [14, 76] width 5 height 5
click at [149, 232] on div "Undo" at bounding box center [153, 279] width 24 height 10
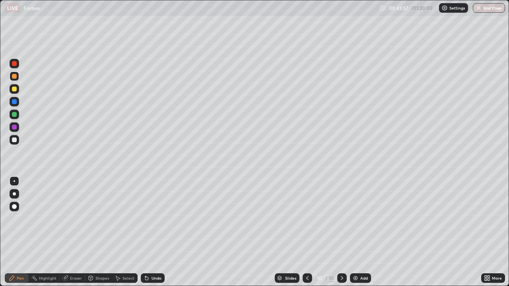
click at [149, 232] on div "Undo" at bounding box center [153, 279] width 24 height 10
click at [152, 232] on div "Undo" at bounding box center [157, 278] width 10 height 4
click at [16, 140] on div at bounding box center [14, 140] width 5 height 5
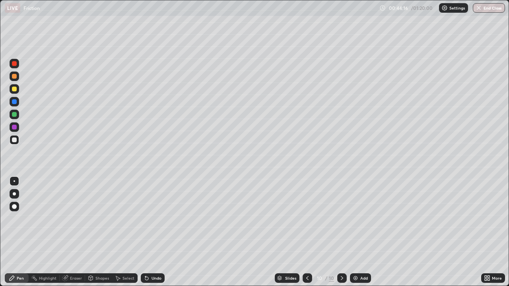
click at [14, 90] on div at bounding box center [14, 89] width 5 height 5
click at [15, 102] on div at bounding box center [14, 101] width 5 height 5
click at [14, 115] on div at bounding box center [14, 114] width 5 height 5
click at [342, 232] on icon at bounding box center [342, 278] width 6 height 6
click at [354, 232] on img at bounding box center [355, 278] width 6 height 6
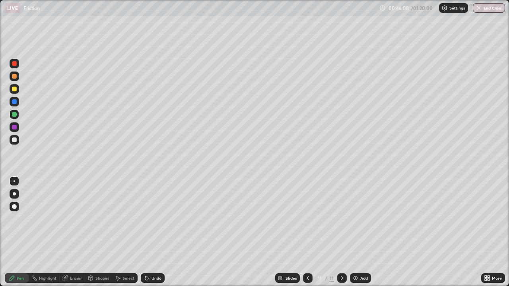
click at [97, 232] on div "Shapes" at bounding box center [102, 278] width 14 height 4
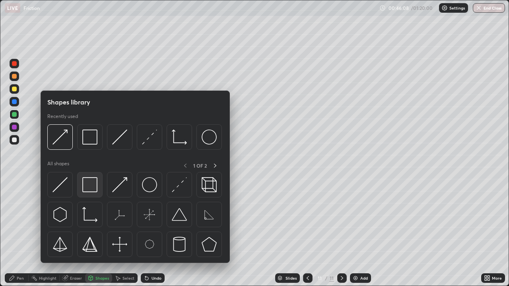
click at [94, 189] on img at bounding box center [89, 184] width 15 height 15
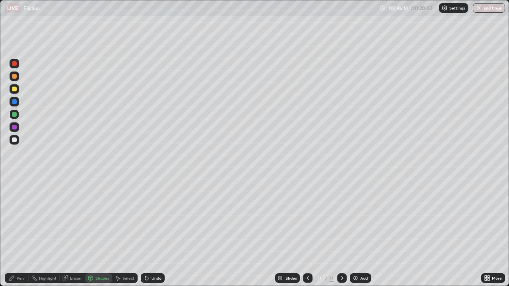
click at [97, 232] on div "Shapes" at bounding box center [102, 278] width 14 height 4
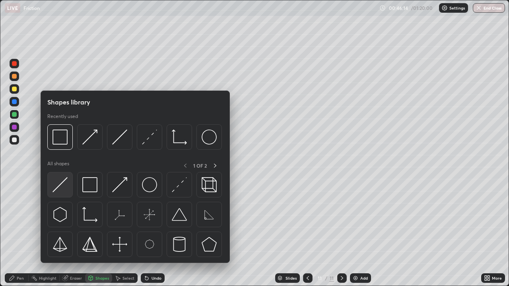
click at [57, 190] on img at bounding box center [59, 184] width 15 height 15
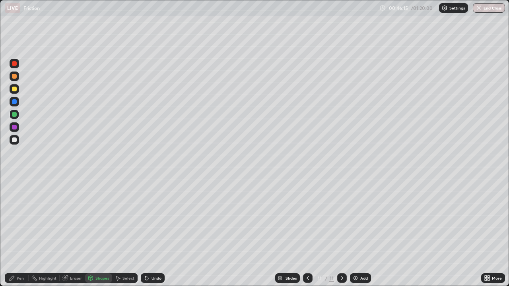
click at [15, 141] on div at bounding box center [14, 140] width 5 height 5
click at [17, 232] on div "Pen" at bounding box center [20, 278] width 7 height 4
click at [14, 128] on div at bounding box center [14, 127] width 5 height 5
click at [96, 232] on div "Shapes" at bounding box center [102, 278] width 14 height 4
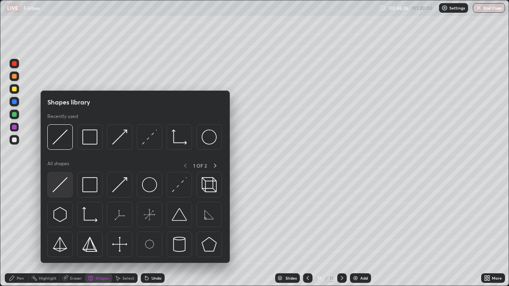
click at [64, 181] on img at bounding box center [59, 184] width 15 height 15
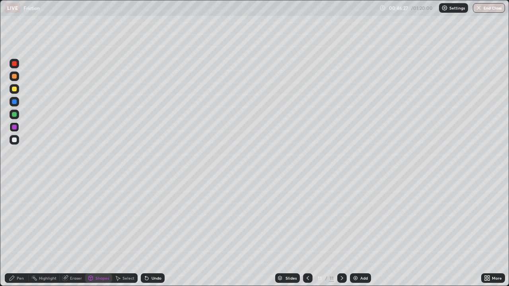
click at [16, 115] on div at bounding box center [14, 114] width 5 height 5
click at [13, 232] on icon at bounding box center [12, 278] width 5 height 5
click at [14, 144] on div at bounding box center [15, 140] width 10 height 10
click at [93, 232] on div "Shapes" at bounding box center [98, 279] width 27 height 10
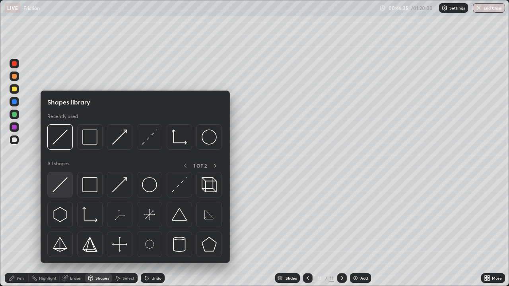
click at [59, 185] on img at bounding box center [59, 184] width 15 height 15
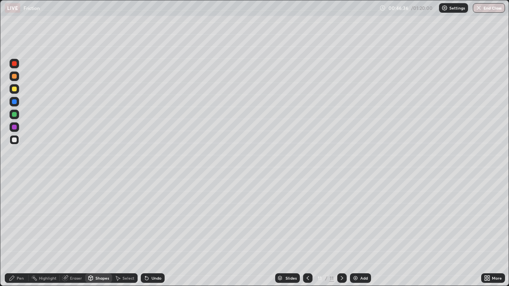
click at [15, 77] on div at bounding box center [14, 76] width 5 height 5
click at [14, 232] on div "Pen" at bounding box center [17, 279] width 24 height 10
click at [95, 232] on div "Shapes" at bounding box center [98, 279] width 27 height 10
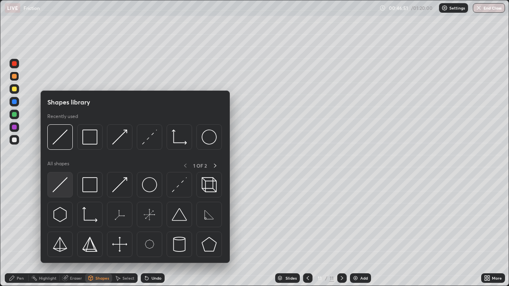
click at [62, 186] on img at bounding box center [59, 184] width 15 height 15
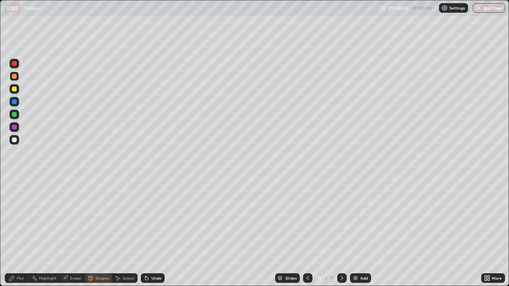
click at [21, 232] on div "Pen" at bounding box center [20, 278] width 7 height 4
click at [98, 232] on div "Shapes" at bounding box center [102, 278] width 14 height 4
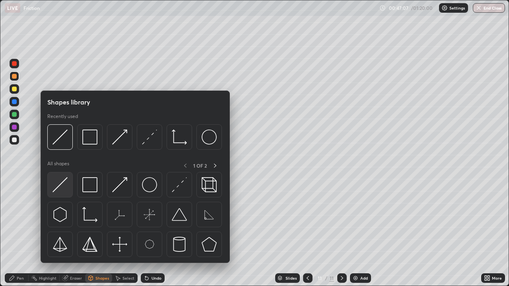
click at [65, 183] on img at bounding box center [59, 184] width 15 height 15
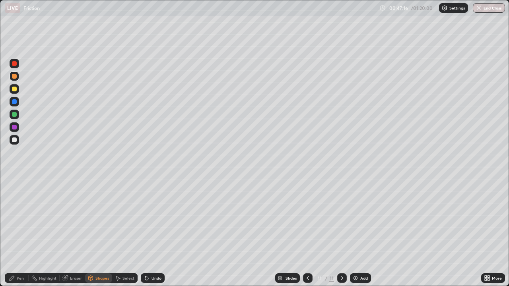
click at [16, 232] on div "Pen" at bounding box center [17, 279] width 24 height 10
click at [14, 138] on div at bounding box center [14, 140] width 5 height 5
click at [103, 232] on div "Shapes" at bounding box center [102, 278] width 14 height 4
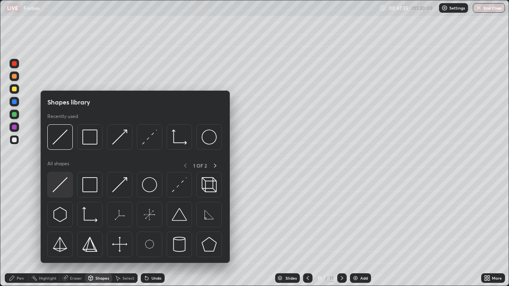
click at [60, 186] on img at bounding box center [59, 184] width 15 height 15
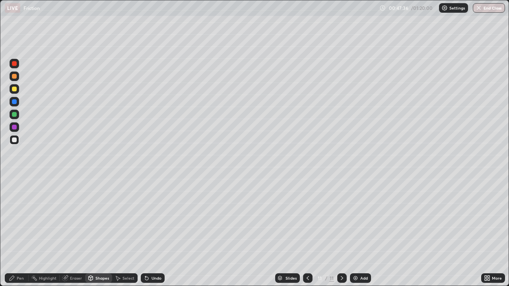
click at [16, 100] on div at bounding box center [14, 101] width 5 height 5
click at [16, 139] on div at bounding box center [14, 140] width 5 height 5
click at [15, 117] on div at bounding box center [14, 114] width 5 height 5
click at [14, 232] on icon at bounding box center [12, 278] width 5 height 5
click at [13, 89] on div at bounding box center [14, 89] width 5 height 5
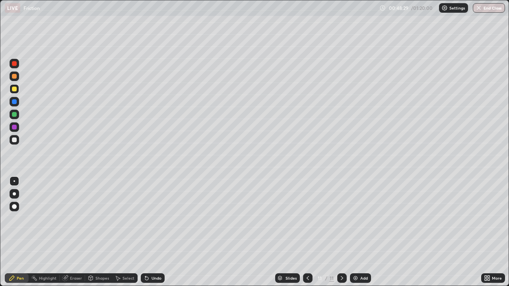
click at [16, 75] on div at bounding box center [14, 76] width 5 height 5
click at [124, 232] on div "Select" at bounding box center [124, 279] width 25 height 10
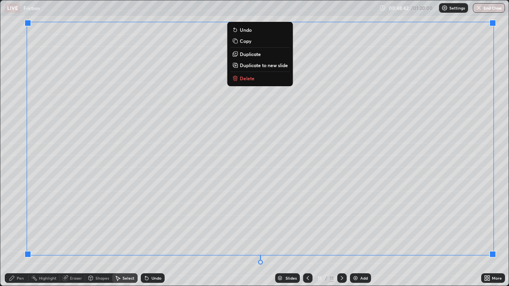
click at [320, 146] on div "0 ° Undo Copy Duplicate Duplicate to new slide Delete" at bounding box center [254, 143] width 508 height 286
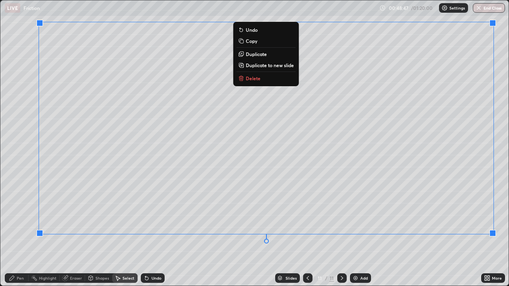
click at [136, 232] on div "0 ° Undo Copy Duplicate Duplicate to new slide Delete" at bounding box center [254, 143] width 508 height 286
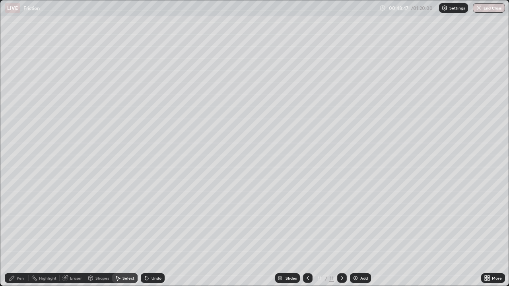
click at [152, 232] on div "Undo" at bounding box center [157, 278] width 10 height 4
click at [13, 232] on icon at bounding box center [12, 278] width 5 height 5
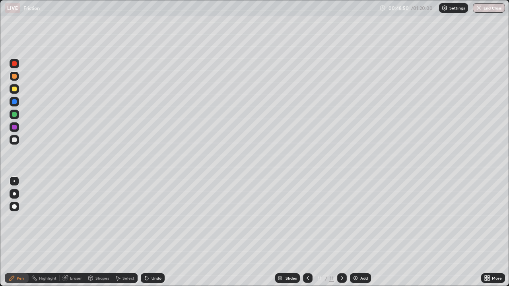
click at [13, 114] on div at bounding box center [14, 114] width 5 height 5
click at [307, 232] on icon at bounding box center [308, 278] width 2 height 4
click at [342, 232] on icon at bounding box center [342, 278] width 6 height 6
click at [93, 232] on div "Shapes" at bounding box center [98, 279] width 27 height 10
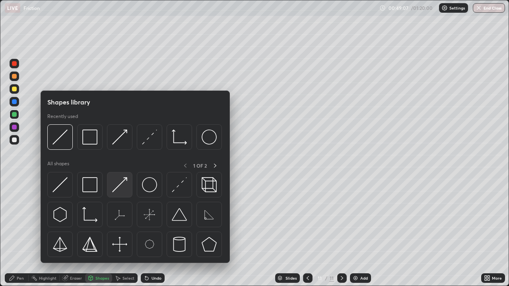
click at [119, 183] on img at bounding box center [119, 184] width 15 height 15
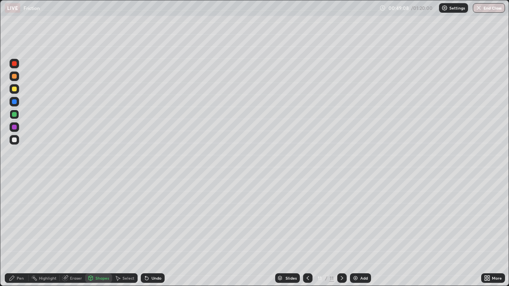
click at [95, 232] on div "Shapes" at bounding box center [98, 279] width 27 height 10
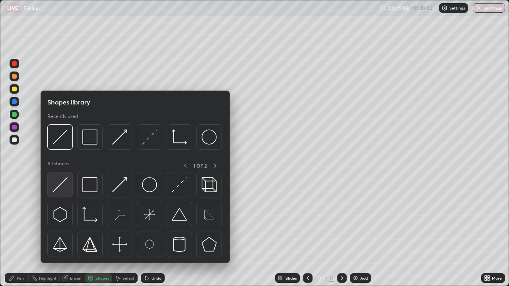
click at [62, 184] on img at bounding box center [59, 184] width 15 height 15
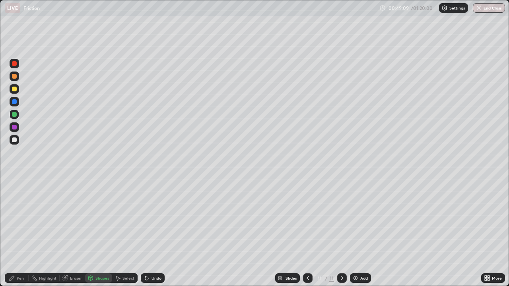
click at [12, 101] on div at bounding box center [14, 101] width 5 height 5
click at [16, 232] on div "Pen" at bounding box center [17, 279] width 24 height 10
click at [17, 142] on div at bounding box center [15, 140] width 10 height 10
click at [305, 232] on icon at bounding box center [308, 278] width 6 height 6
click at [503, 232] on div "More" at bounding box center [493, 279] width 24 height 10
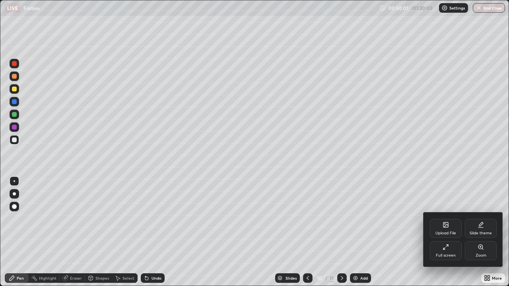
click at [403, 232] on div at bounding box center [254, 143] width 509 height 286
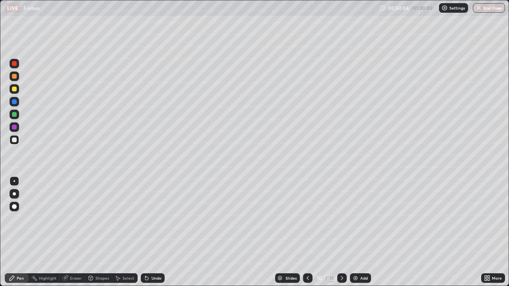
click at [341, 232] on icon at bounding box center [342, 278] width 6 height 6
click at [307, 232] on icon at bounding box center [308, 278] width 6 height 6
click at [309, 232] on icon at bounding box center [308, 278] width 6 height 6
click at [307, 232] on icon at bounding box center [308, 278] width 6 height 6
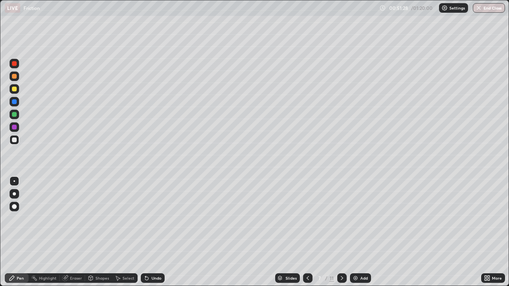
click at [307, 232] on icon at bounding box center [308, 278] width 6 height 6
click at [341, 232] on icon at bounding box center [342, 278] width 6 height 6
click at [339, 232] on icon at bounding box center [342, 278] width 6 height 6
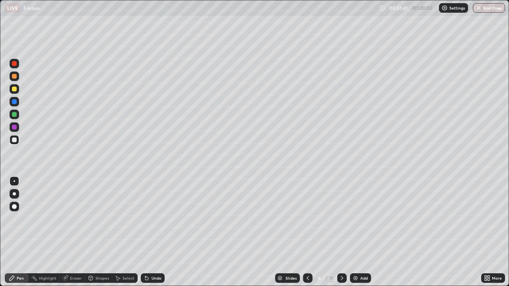
click at [340, 232] on icon at bounding box center [342, 278] width 6 height 6
click at [341, 232] on icon at bounding box center [342, 278] width 6 height 6
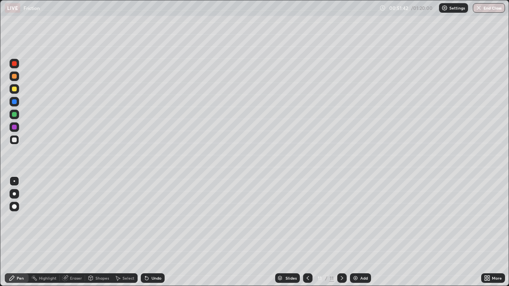
click at [341, 232] on icon at bounding box center [342, 278] width 6 height 6
click at [344, 232] on icon at bounding box center [342, 278] width 6 height 6
click at [307, 232] on icon at bounding box center [308, 278] width 6 height 6
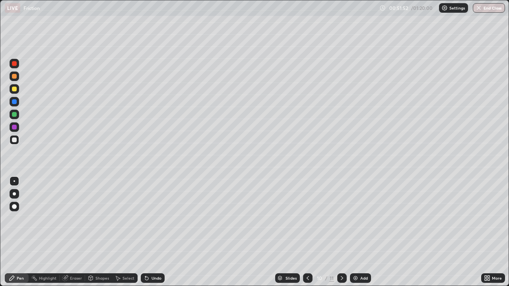
click at [342, 232] on div at bounding box center [342, 278] width 10 height 16
click at [341, 232] on icon at bounding box center [342, 278] width 6 height 6
click at [305, 232] on icon at bounding box center [308, 278] width 6 height 6
click at [91, 232] on icon at bounding box center [91, 278] width 4 height 5
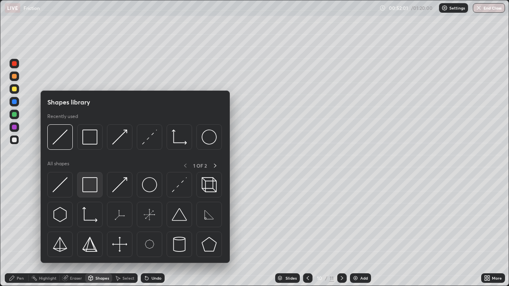
click at [95, 187] on img at bounding box center [89, 184] width 15 height 15
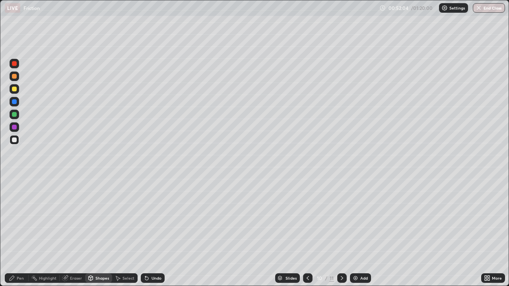
click at [119, 232] on icon at bounding box center [118, 278] width 4 height 5
click at [102, 232] on div "Shapes" at bounding box center [102, 278] width 14 height 4
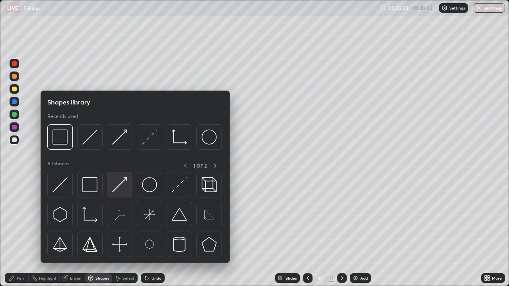
click at [121, 184] on img at bounding box center [119, 184] width 15 height 15
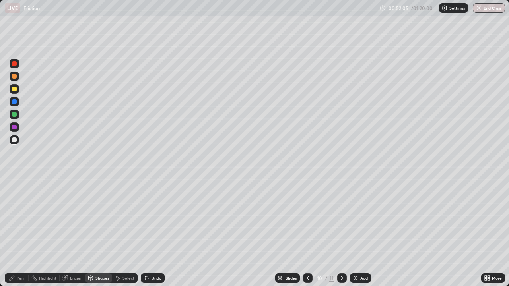
click at [15, 114] on div at bounding box center [14, 114] width 5 height 5
click at [307, 232] on icon at bounding box center [308, 278] width 6 height 6
click at [341, 232] on icon at bounding box center [342, 278] width 6 height 6
click at [342, 232] on icon at bounding box center [342, 278] width 6 height 6
click at [342, 232] on icon at bounding box center [342, 278] width 2 height 4
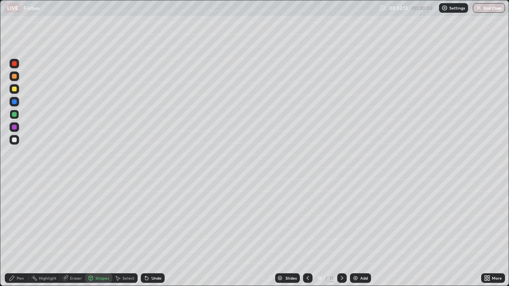
click at [307, 232] on icon at bounding box center [308, 278] width 6 height 6
click at [15, 232] on icon at bounding box center [12, 278] width 6 height 6
click at [340, 232] on icon at bounding box center [342, 278] width 6 height 6
click at [5, 0] on div "LIVE Friction" at bounding box center [190, 8] width 371 height 16
click at [14, 77] on div at bounding box center [14, 76] width 5 height 5
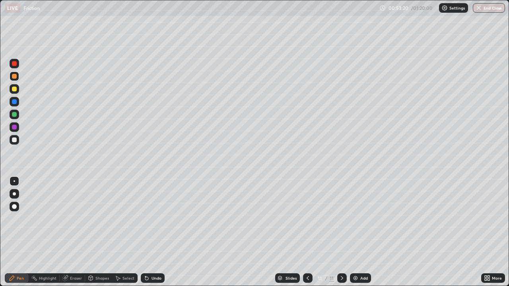
click at [20, 232] on div "Pen" at bounding box center [17, 278] width 24 height 16
click at [19, 232] on div "Pen" at bounding box center [17, 279] width 24 height 10
click at [307, 232] on icon at bounding box center [308, 278] width 6 height 6
click at [341, 232] on icon at bounding box center [342, 278] width 6 height 6
click at [14, 89] on div at bounding box center [14, 89] width 5 height 5
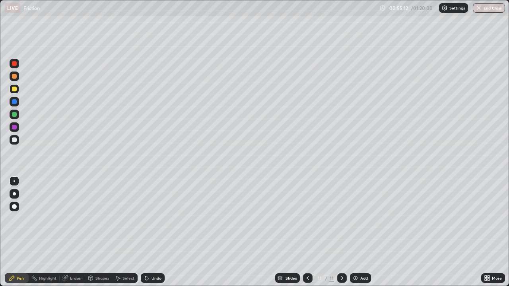
click at [14, 115] on div at bounding box center [14, 114] width 5 height 5
click at [15, 78] on div at bounding box center [14, 76] width 5 height 5
click at [12, 232] on div "Pen" at bounding box center [17, 279] width 24 height 10
click at [13, 115] on div at bounding box center [14, 114] width 5 height 5
click at [13, 76] on div at bounding box center [14, 76] width 5 height 5
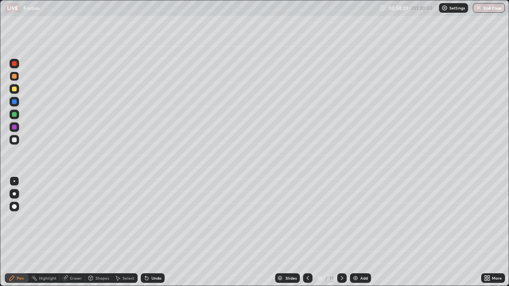
click at [15, 89] on div at bounding box center [14, 89] width 5 height 5
click at [342, 232] on icon at bounding box center [342, 278] width 2 height 4
click at [356, 232] on img at bounding box center [355, 278] width 6 height 6
click at [14, 75] on div at bounding box center [14, 76] width 5 height 5
click at [15, 114] on div at bounding box center [14, 114] width 5 height 5
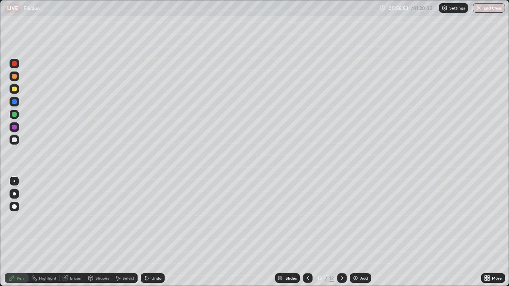
click at [150, 232] on div "Undo" at bounding box center [153, 279] width 24 height 10
click at [152, 232] on div "Undo" at bounding box center [157, 278] width 10 height 4
click at [97, 232] on div "Shapes" at bounding box center [102, 278] width 14 height 4
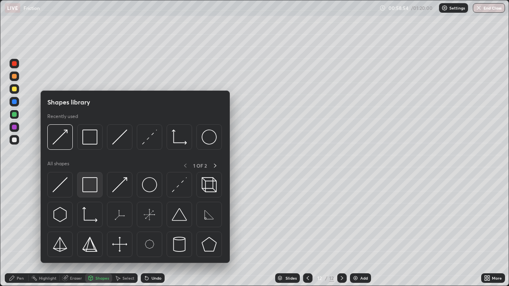
click at [91, 184] on img at bounding box center [89, 184] width 15 height 15
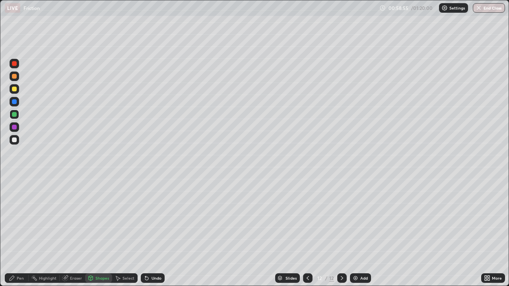
click at [14, 90] on div at bounding box center [14, 89] width 5 height 5
click at [103, 232] on div "Shapes" at bounding box center [102, 278] width 14 height 4
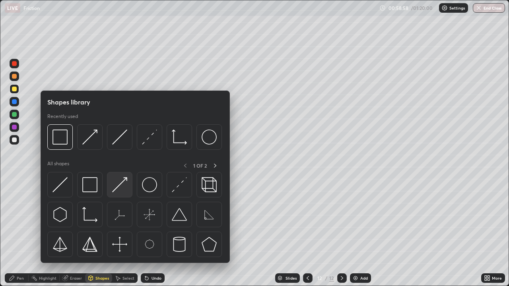
click at [124, 182] on img at bounding box center [119, 184] width 15 height 15
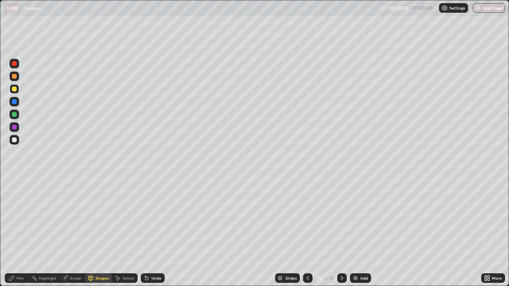
click at [14, 142] on div at bounding box center [14, 140] width 5 height 5
click at [107, 232] on div "Shapes" at bounding box center [102, 278] width 14 height 4
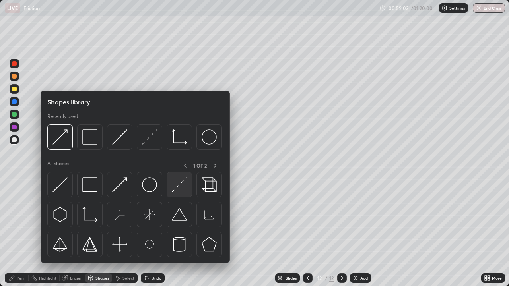
click at [179, 186] on img at bounding box center [179, 184] width 15 height 15
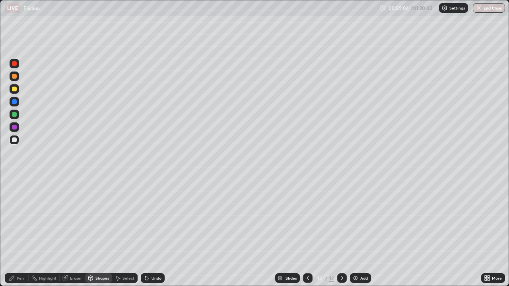
click at [17, 232] on div "Pen" at bounding box center [20, 278] width 7 height 4
click at [16, 138] on div at bounding box center [15, 140] width 10 height 10
click at [14, 77] on div at bounding box center [14, 76] width 5 height 5
click at [148, 232] on icon at bounding box center [147, 278] width 6 height 6
click at [152, 232] on div "Undo" at bounding box center [157, 278] width 10 height 4
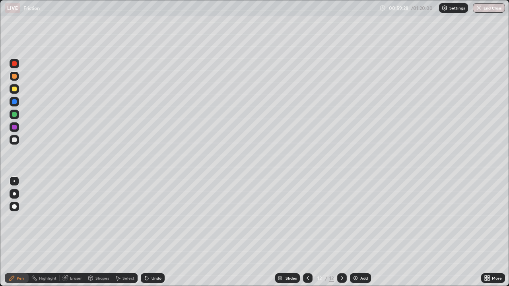
click at [152, 232] on div "Undo" at bounding box center [157, 278] width 10 height 4
click at [152, 232] on div "Undo" at bounding box center [153, 279] width 24 height 10
click at [153, 232] on div "Undo" at bounding box center [153, 279] width 24 height 10
click at [150, 232] on div "Undo" at bounding box center [153, 279] width 24 height 10
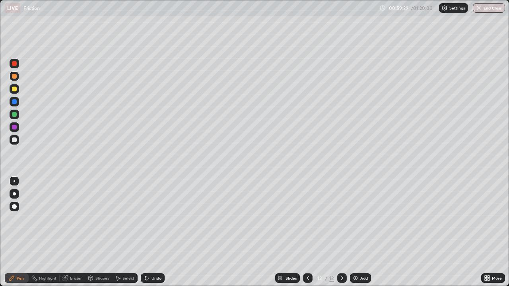
click at [152, 232] on div "Undo" at bounding box center [153, 279] width 24 height 10
click at [155, 232] on div "Undo" at bounding box center [157, 278] width 10 height 4
click at [155, 232] on div "Undo" at bounding box center [153, 279] width 24 height 10
click at [153, 232] on div "Undo" at bounding box center [153, 279] width 24 height 10
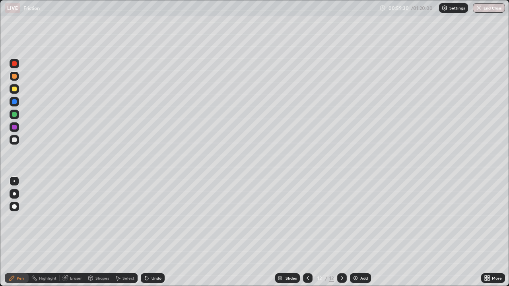
click at [151, 232] on div "Undo" at bounding box center [153, 279] width 24 height 10
click at [150, 232] on div "Undo" at bounding box center [153, 279] width 24 height 10
click at [146, 232] on div "Undo" at bounding box center [153, 279] width 24 height 10
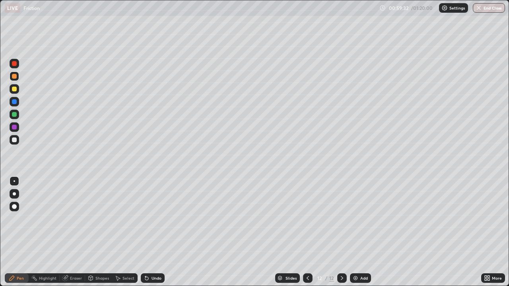
click at [72, 232] on div "Eraser" at bounding box center [76, 278] width 12 height 4
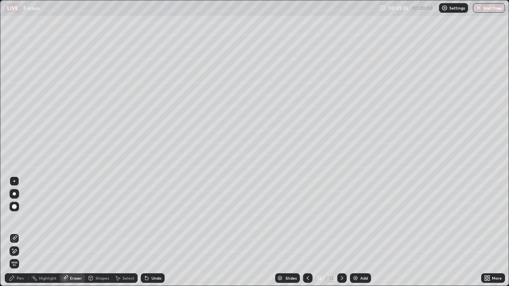
click at [97, 232] on div "Shapes" at bounding box center [102, 278] width 14 height 4
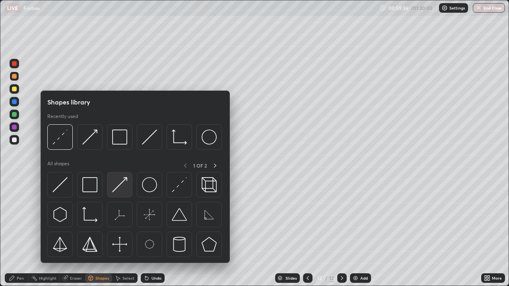
click at [118, 188] on img at bounding box center [119, 184] width 15 height 15
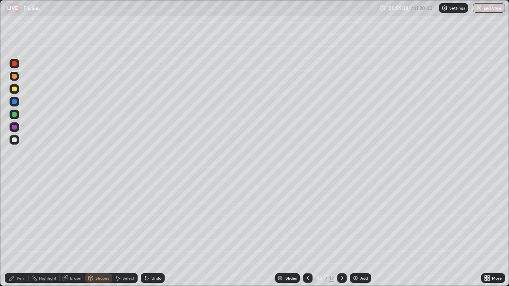
click at [18, 232] on div "Pen" at bounding box center [20, 278] width 7 height 4
click at [14, 115] on div at bounding box center [14, 114] width 5 height 5
click at [16, 89] on div at bounding box center [14, 89] width 5 height 5
click at [16, 78] on div at bounding box center [14, 76] width 5 height 5
click at [97, 232] on div "Shapes" at bounding box center [102, 278] width 14 height 4
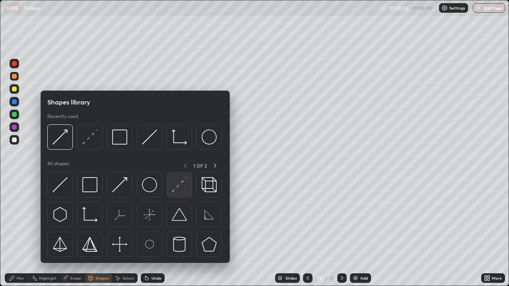
click at [174, 190] on img at bounding box center [179, 184] width 15 height 15
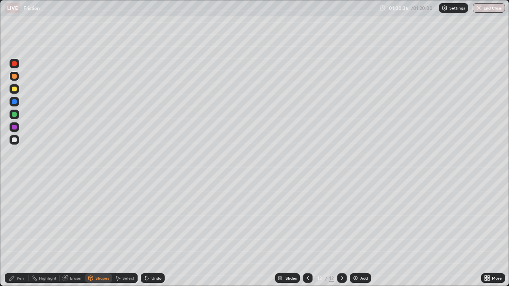
click at [93, 232] on div "Shapes" at bounding box center [98, 279] width 27 height 10
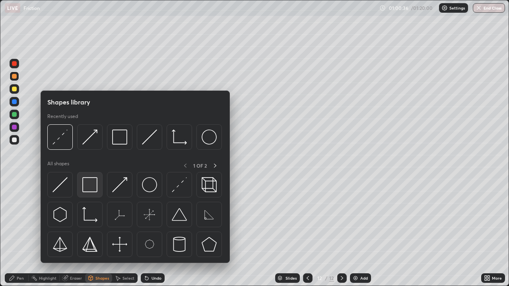
click at [88, 187] on img at bounding box center [89, 184] width 15 height 15
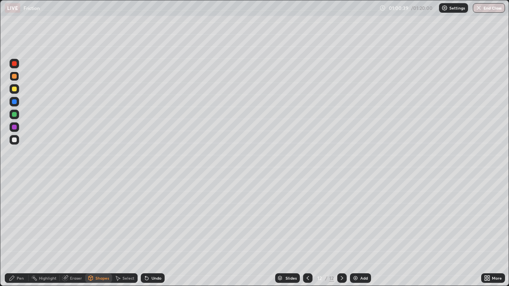
click at [97, 232] on div "Shapes" at bounding box center [102, 278] width 14 height 4
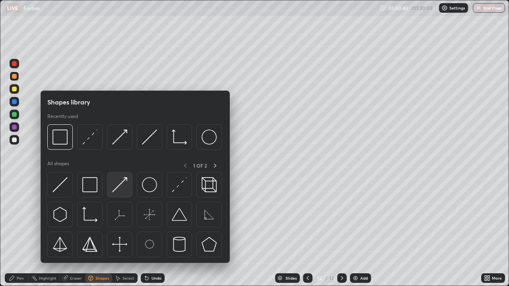
click at [124, 180] on img at bounding box center [119, 184] width 15 height 15
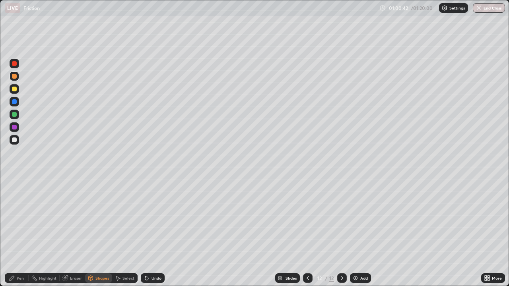
click at [106, 232] on div "Shapes" at bounding box center [102, 278] width 14 height 4
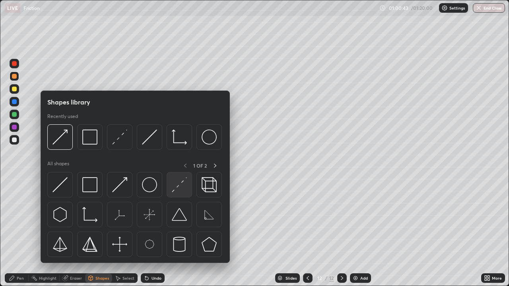
click at [180, 184] on img at bounding box center [179, 184] width 15 height 15
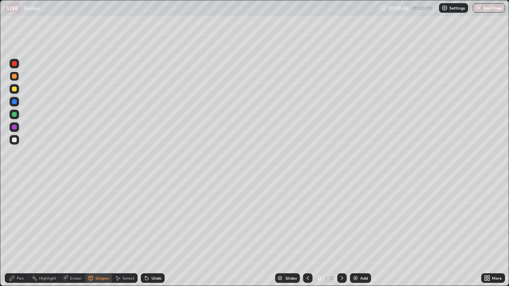
click at [19, 232] on div "Pen" at bounding box center [20, 278] width 7 height 4
click at [14, 140] on div at bounding box center [14, 140] width 5 height 5
click at [148, 232] on icon at bounding box center [147, 278] width 6 height 6
click at [119, 232] on icon at bounding box center [118, 278] width 4 height 5
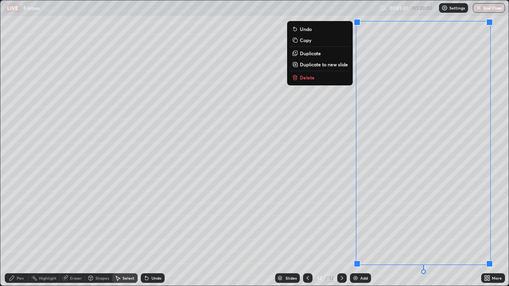
click at [326, 65] on p "Duplicate to new slide" at bounding box center [324, 64] width 48 height 6
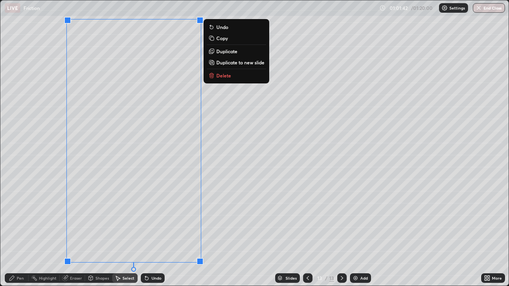
click at [33, 170] on div "0 ° Undo Copy Duplicate Duplicate to new slide Delete" at bounding box center [254, 143] width 508 height 286
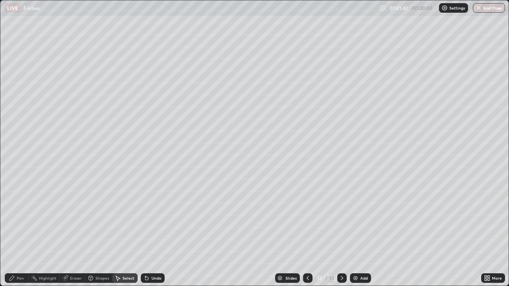
click at [73, 232] on div "Eraser" at bounding box center [72, 279] width 25 height 10
click at [97, 232] on div "Shapes" at bounding box center [102, 278] width 14 height 4
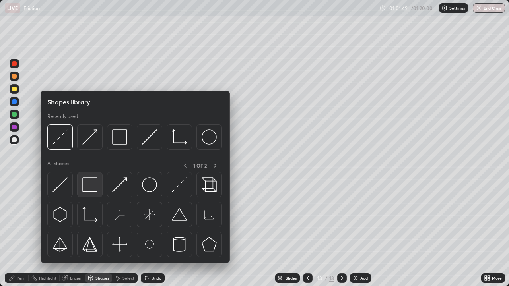
click at [94, 185] on img at bounding box center [89, 184] width 15 height 15
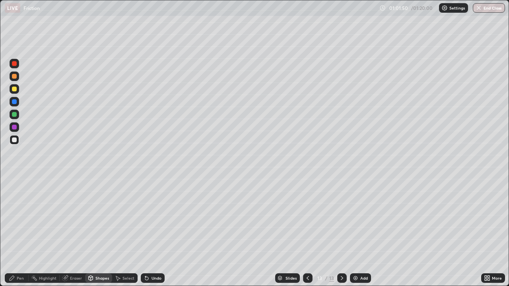
click at [103, 232] on div "Shapes" at bounding box center [98, 279] width 27 height 10
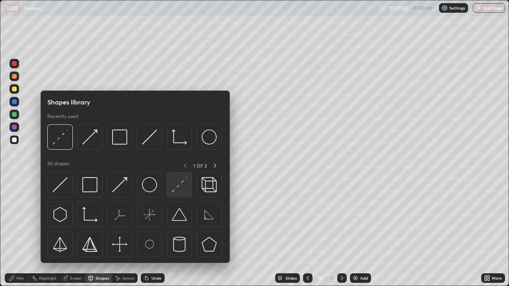
click at [178, 187] on img at bounding box center [179, 184] width 15 height 15
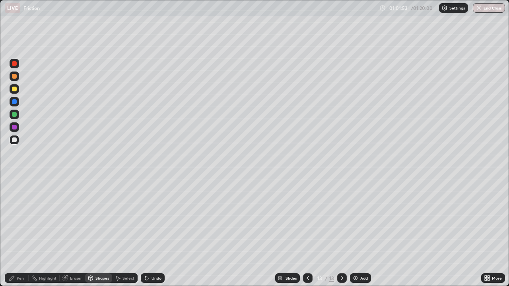
click at [93, 232] on div "Shapes" at bounding box center [98, 279] width 27 height 10
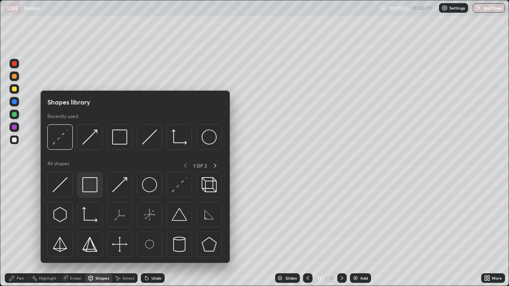
click at [93, 184] on img at bounding box center [89, 184] width 15 height 15
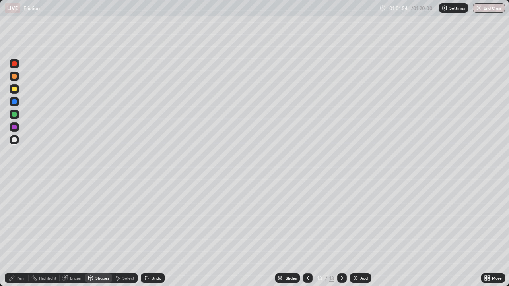
click at [17, 113] on div at bounding box center [15, 115] width 10 height 10
click at [96, 232] on div "Shapes" at bounding box center [98, 279] width 27 height 10
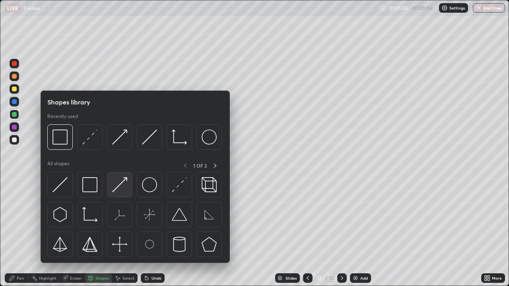
click at [120, 184] on img at bounding box center [119, 184] width 15 height 15
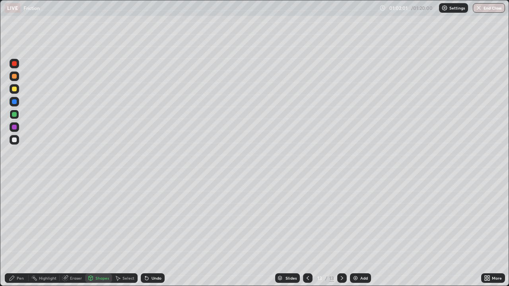
click at [95, 232] on div "Shapes" at bounding box center [98, 279] width 27 height 10
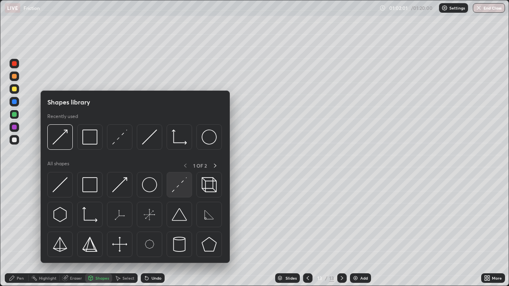
click at [183, 184] on img at bounding box center [179, 184] width 15 height 15
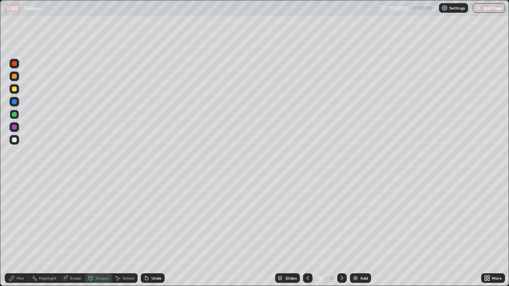
click at [26, 232] on div "Pen" at bounding box center [17, 279] width 24 height 10
click at [16, 142] on div at bounding box center [14, 140] width 5 height 5
click at [154, 232] on div "Undo" at bounding box center [153, 279] width 24 height 10
click at [93, 232] on div "Shapes" at bounding box center [98, 279] width 27 height 10
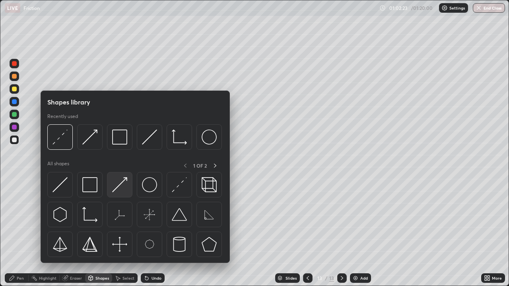
click at [118, 185] on img at bounding box center [119, 184] width 15 height 15
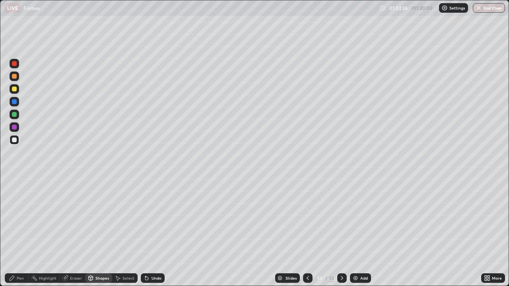
click at [16, 115] on div at bounding box center [14, 114] width 5 height 5
click at [21, 232] on div "Pen" at bounding box center [20, 278] width 7 height 4
click at [14, 77] on div at bounding box center [14, 76] width 5 height 5
click at [14, 142] on div at bounding box center [14, 140] width 5 height 5
click at [15, 115] on div at bounding box center [14, 114] width 5 height 5
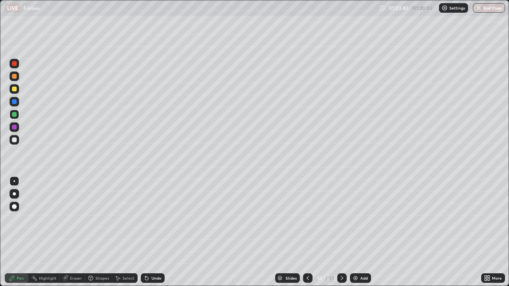
click at [486, 232] on icon at bounding box center [486, 277] width 2 height 2
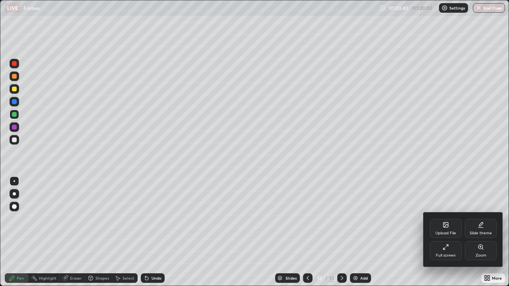
click at [436, 232] on div "Full screen" at bounding box center [446, 250] width 32 height 19
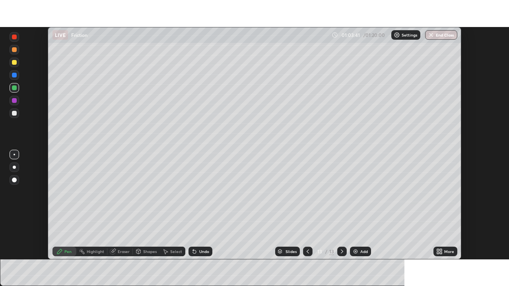
scroll to position [39536, 39259]
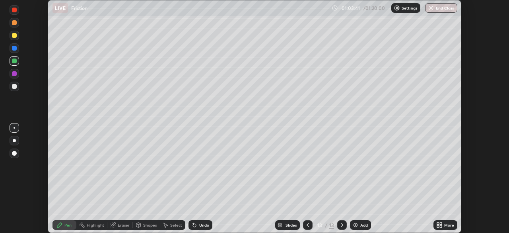
click at [439, 223] on icon at bounding box center [438, 223] width 2 height 2
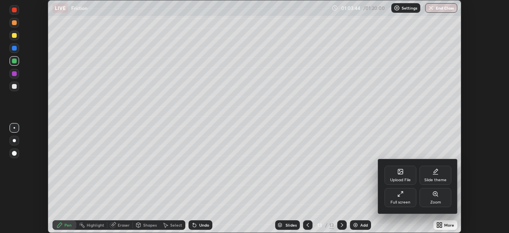
click at [405, 196] on div "Full screen" at bounding box center [401, 197] width 32 height 19
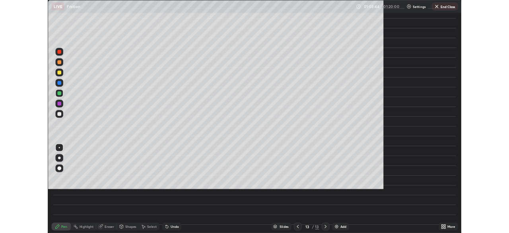
scroll to position [286, 509]
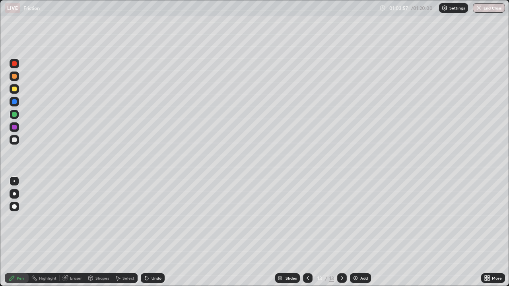
click at [15, 89] on div at bounding box center [14, 89] width 5 height 5
click at [14, 77] on div at bounding box center [14, 76] width 5 height 5
click at [14, 114] on div at bounding box center [14, 114] width 5 height 5
click at [123, 232] on div "Select" at bounding box center [124, 279] width 25 height 10
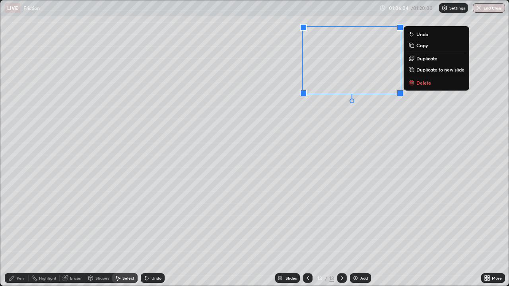
click at [439, 72] on p "Duplicate to new slide" at bounding box center [440, 69] width 48 height 6
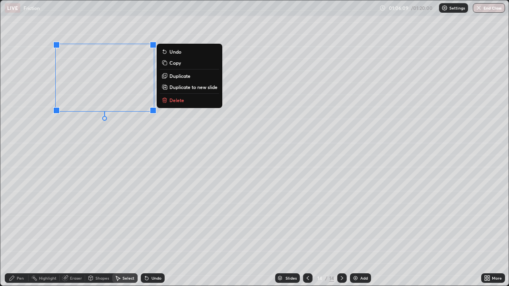
click at [60, 153] on div "0 ° Undo Copy Duplicate Duplicate to new slide Delete" at bounding box center [254, 143] width 508 height 286
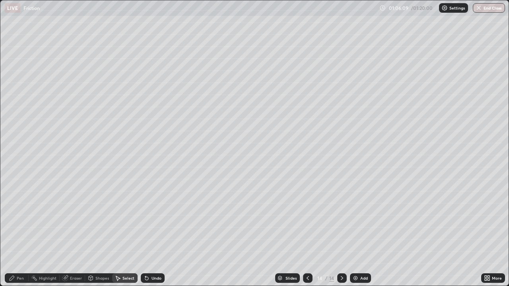
click at [16, 232] on div "Pen" at bounding box center [17, 279] width 24 height 10
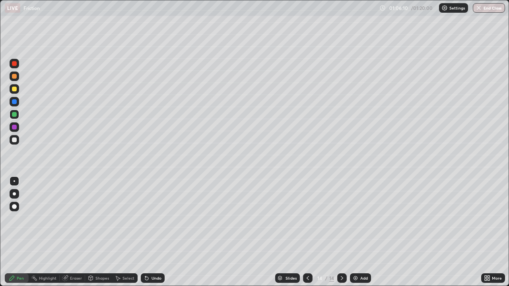
click at [14, 140] on div at bounding box center [14, 140] width 5 height 5
click at [97, 232] on div "Shapes" at bounding box center [102, 278] width 14 height 4
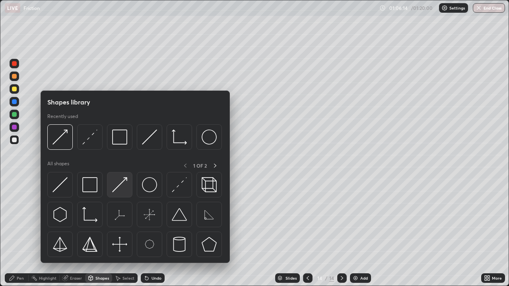
click at [122, 183] on img at bounding box center [119, 184] width 15 height 15
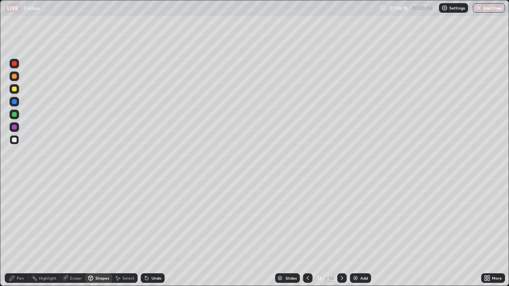
click at [20, 232] on div "Pen" at bounding box center [17, 279] width 24 height 10
click at [12, 115] on div at bounding box center [14, 114] width 5 height 5
click at [15, 89] on div at bounding box center [14, 89] width 5 height 5
click at [14, 76] on div at bounding box center [14, 76] width 5 height 5
click at [152, 232] on div "Undo" at bounding box center [157, 278] width 10 height 4
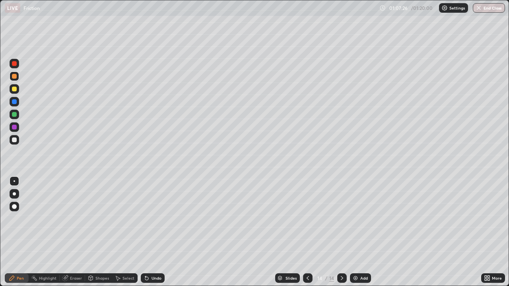
click at [151, 232] on div "Undo" at bounding box center [153, 279] width 24 height 10
click at [152, 232] on div "Undo" at bounding box center [153, 279] width 24 height 10
click at [16, 101] on div at bounding box center [14, 101] width 5 height 5
click at [14, 88] on div at bounding box center [14, 89] width 5 height 5
click at [307, 232] on icon at bounding box center [308, 278] width 6 height 6
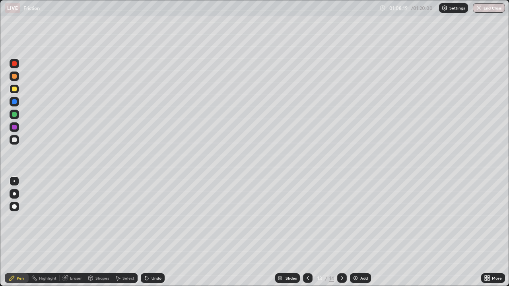
click at [342, 232] on icon at bounding box center [342, 278] width 6 height 6
click at [18, 138] on div at bounding box center [15, 140] width 10 height 10
click at [7, 231] on div "Erase all" at bounding box center [14, 143] width 19 height 255
click at [307, 232] on div at bounding box center [308, 279] width 10 height 10
click at [342, 232] on icon at bounding box center [342, 278] width 6 height 6
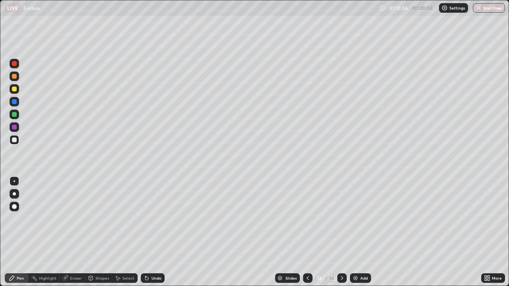
click at [342, 232] on icon at bounding box center [342, 278] width 6 height 6
click at [341, 232] on icon at bounding box center [342, 278] width 6 height 6
click at [342, 232] on icon at bounding box center [342, 278] width 6 height 6
click at [340, 232] on icon at bounding box center [342, 278] width 6 height 6
click at [358, 232] on div "Add" at bounding box center [360, 279] width 21 height 10
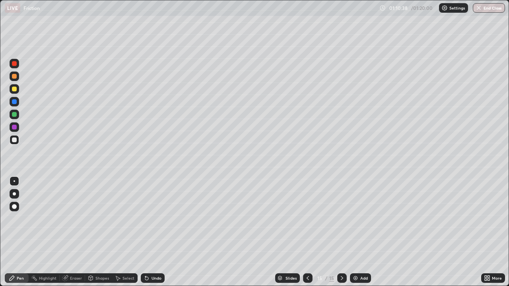
click at [14, 75] on div at bounding box center [14, 76] width 5 height 5
click at [489, 232] on icon at bounding box center [489, 277] width 2 height 2
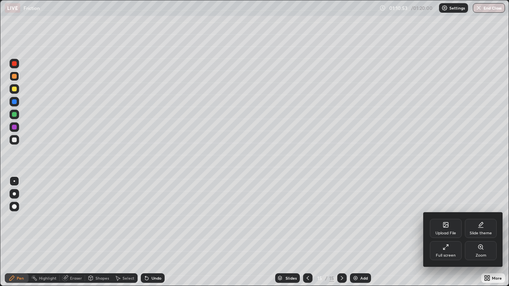
click at [439, 232] on div "Full screen" at bounding box center [446, 250] width 32 height 19
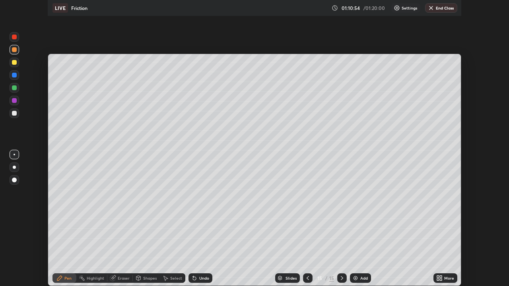
scroll to position [39536, 39259]
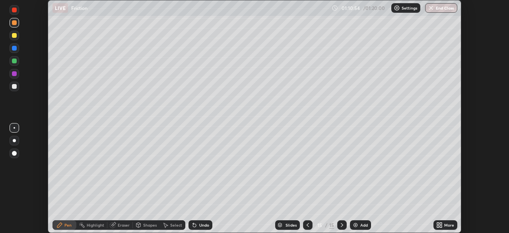
click at [441, 224] on icon at bounding box center [441, 223] width 2 height 2
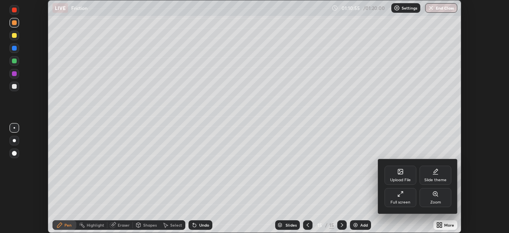
click at [405, 192] on div "Full screen" at bounding box center [401, 197] width 32 height 19
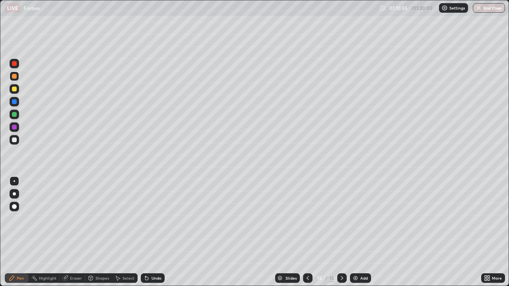
scroll to position [286, 509]
click at [101, 232] on div "Shapes" at bounding box center [98, 279] width 27 height 10
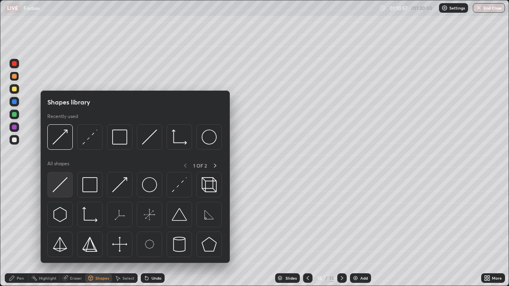
click at [60, 186] on img at bounding box center [59, 184] width 15 height 15
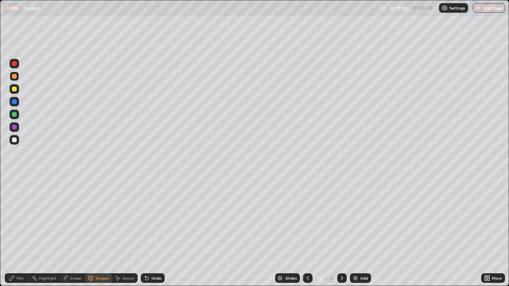
click at [14, 140] on div at bounding box center [14, 140] width 5 height 5
click at [15, 232] on icon at bounding box center [12, 278] width 6 height 6
click at [101, 232] on div "Shapes" at bounding box center [102, 278] width 14 height 4
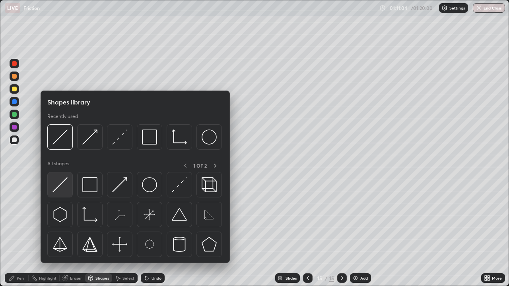
click at [67, 185] on img at bounding box center [59, 184] width 15 height 15
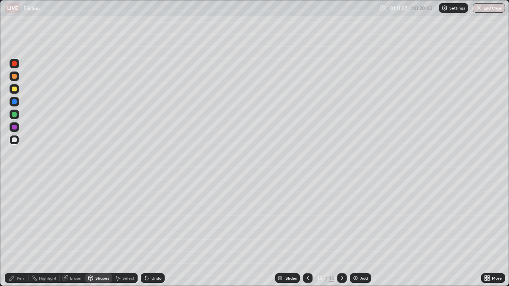
click at [97, 232] on div "Shapes" at bounding box center [102, 278] width 14 height 4
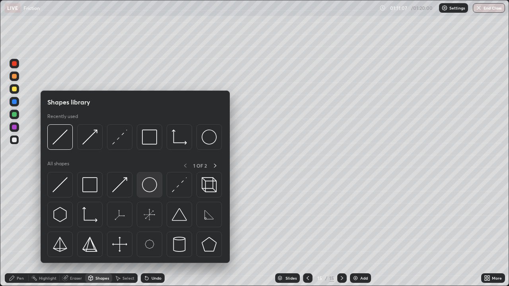
click at [147, 184] on img at bounding box center [149, 184] width 15 height 15
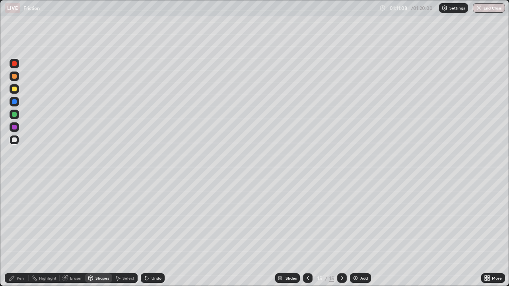
click at [87, 232] on div "Shapes" at bounding box center [98, 279] width 27 height 10
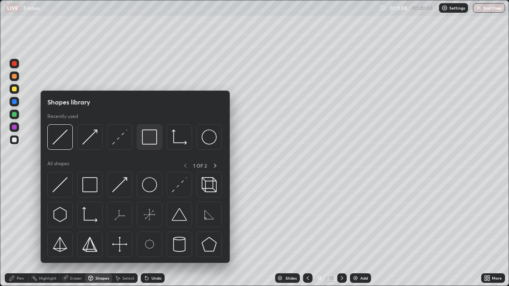
click at [152, 140] on img at bounding box center [149, 137] width 15 height 15
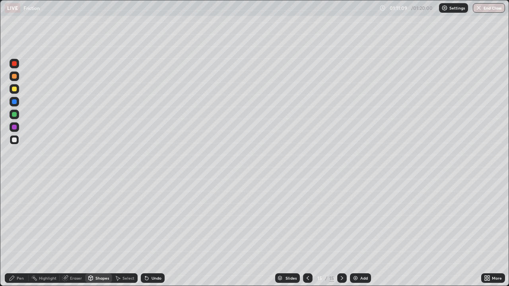
click at [15, 101] on div at bounding box center [14, 101] width 5 height 5
click at [21, 232] on div "Pen" at bounding box center [17, 279] width 24 height 10
click at [127, 232] on div "Select" at bounding box center [128, 278] width 12 height 4
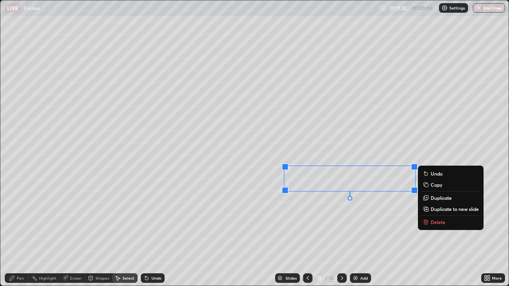
click at [350, 198] on div "0 ° Undo Copy Duplicate Duplicate to new slide Delete" at bounding box center [254, 143] width 508 height 286
click at [398, 202] on div "0 ° Undo Copy Duplicate Duplicate to new slide Delete" at bounding box center [254, 143] width 508 height 286
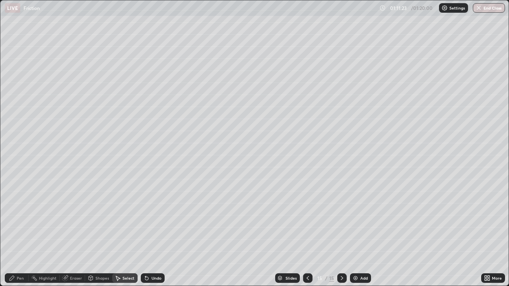
click at [339, 197] on div "0 ° Undo Copy Duplicate Duplicate to new slide Delete" at bounding box center [254, 143] width 508 height 286
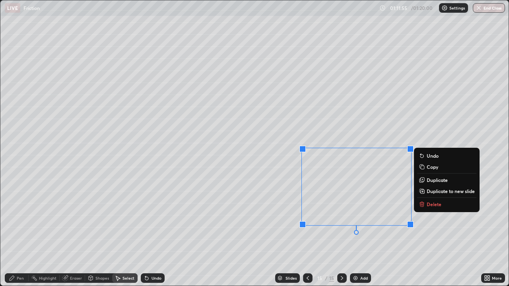
click at [363, 230] on div "0 ° Undo Copy Duplicate Duplicate to new slide Delete" at bounding box center [254, 143] width 508 height 286
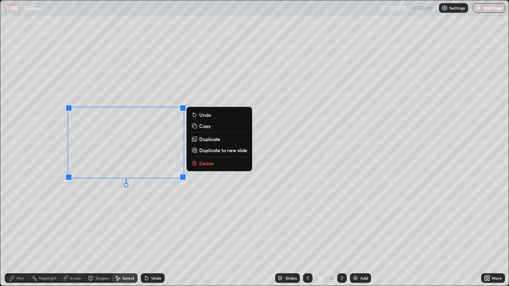
click at [76, 232] on div "0 ° Undo Copy Duplicate Duplicate to new slide Delete" at bounding box center [254, 143] width 508 height 286
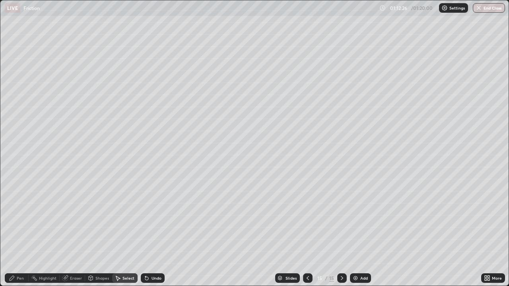
click at [15, 232] on icon at bounding box center [12, 278] width 6 height 6
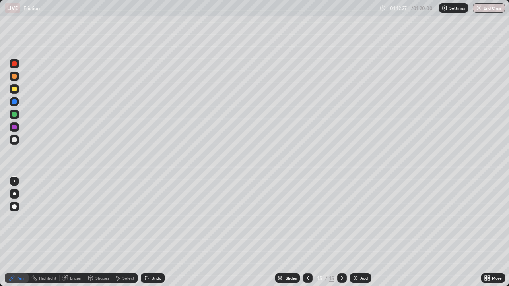
click at [14, 139] on div at bounding box center [14, 140] width 5 height 5
click at [14, 76] on div at bounding box center [14, 76] width 5 height 5
click at [92, 232] on icon at bounding box center [91, 278] width 4 height 5
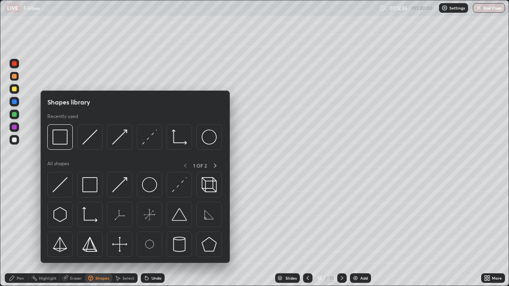
click at [15, 115] on div at bounding box center [14, 114] width 5 height 5
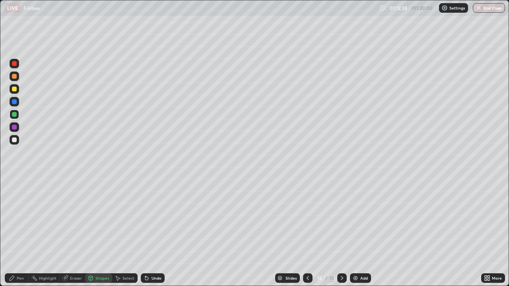
click at [148, 232] on icon at bounding box center [147, 278] width 6 height 6
click at [99, 232] on div "Shapes" at bounding box center [102, 278] width 14 height 4
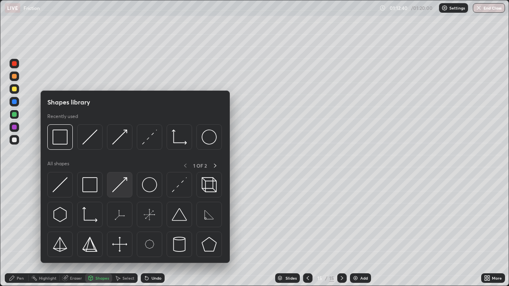
click at [124, 181] on img at bounding box center [119, 184] width 15 height 15
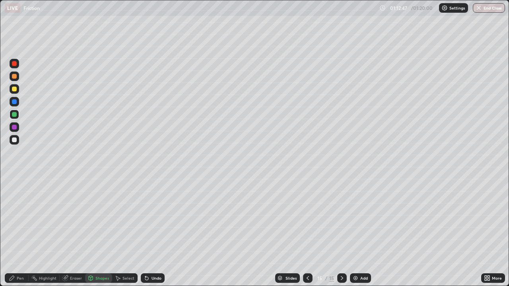
click at [14, 89] on div at bounding box center [14, 89] width 5 height 5
click at [15, 232] on div "Pen" at bounding box center [17, 279] width 24 height 10
click at [14, 142] on div at bounding box center [14, 140] width 5 height 5
click at [15, 100] on div at bounding box center [14, 101] width 5 height 5
click at [16, 75] on div at bounding box center [14, 76] width 5 height 5
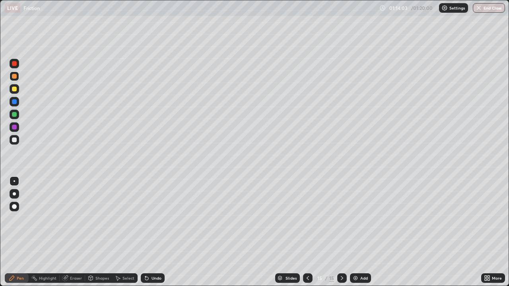
click at [20, 232] on div "Pen" at bounding box center [20, 278] width 7 height 4
click at [16, 114] on div at bounding box center [14, 114] width 5 height 5
click at [15, 90] on div at bounding box center [14, 89] width 5 height 5
click at [13, 115] on div at bounding box center [14, 114] width 5 height 5
click at [14, 76] on div at bounding box center [14, 76] width 5 height 5
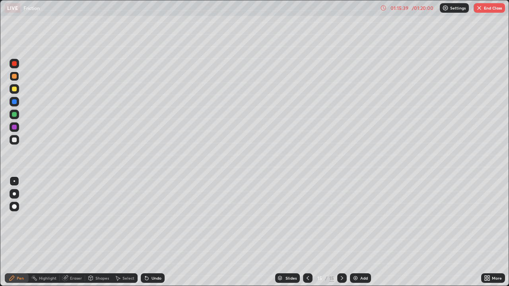
click at [14, 114] on div at bounding box center [14, 114] width 5 height 5
click at [14, 89] on div at bounding box center [14, 89] width 5 height 5
click at [14, 77] on div at bounding box center [14, 76] width 5 height 5
click at [342, 232] on icon at bounding box center [342, 278] width 6 height 6
click at [354, 232] on img at bounding box center [355, 278] width 6 height 6
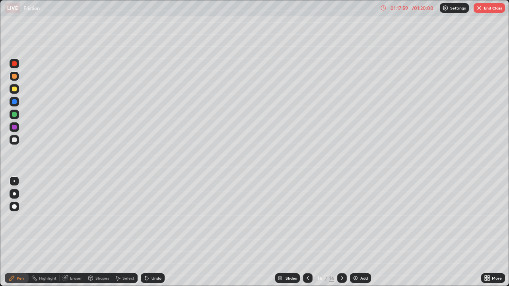
click at [90, 232] on icon at bounding box center [91, 277] width 4 height 1
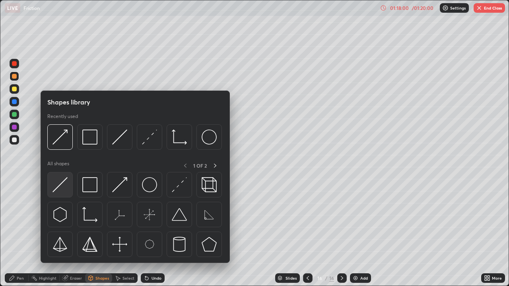
click at [59, 186] on img at bounding box center [59, 184] width 15 height 15
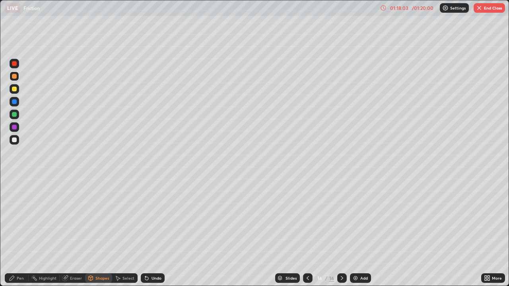
click at [15, 142] on div at bounding box center [14, 140] width 5 height 5
click at [11, 232] on icon at bounding box center [12, 278] width 5 height 5
click at [12, 74] on div at bounding box center [14, 76] width 5 height 5
click at [13, 90] on div at bounding box center [14, 89] width 5 height 5
click at [306, 232] on icon at bounding box center [308, 278] width 6 height 6
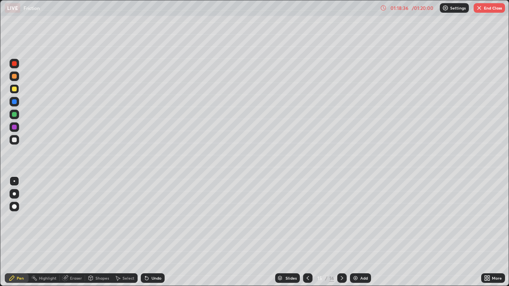
click at [343, 232] on icon at bounding box center [342, 278] width 6 height 6
click at [16, 114] on div at bounding box center [14, 114] width 5 height 5
click at [15, 102] on div at bounding box center [14, 101] width 5 height 5
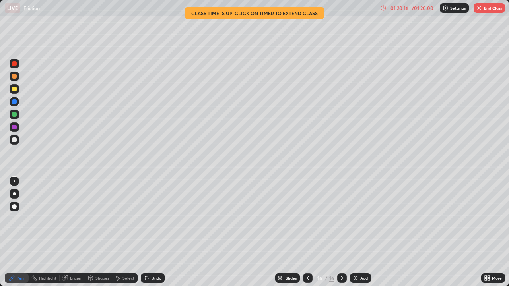
click at [13, 78] on div at bounding box center [14, 76] width 5 height 5
click at [14, 115] on div at bounding box center [14, 114] width 5 height 5
click at [310, 232] on div at bounding box center [308, 279] width 10 height 10
click at [15, 77] on div at bounding box center [14, 76] width 5 height 5
click at [340, 232] on icon at bounding box center [342, 278] width 6 height 6
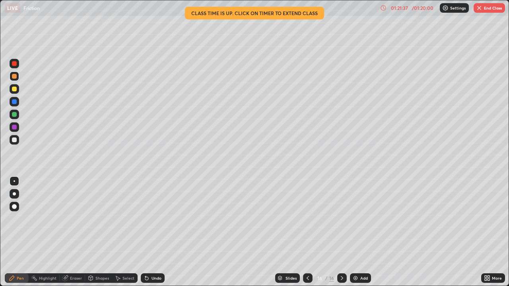
click at [340, 232] on icon at bounding box center [342, 278] width 6 height 6
click at [307, 232] on icon at bounding box center [308, 278] width 6 height 6
click at [484, 11] on button "End Class" at bounding box center [489, 8] width 31 height 10
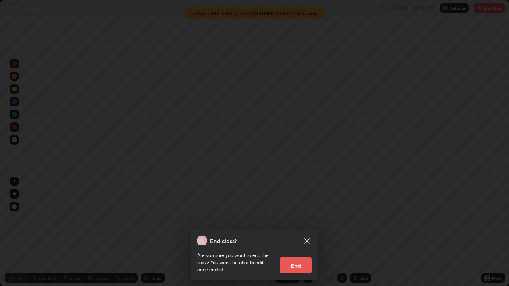
click at [293, 232] on button "End" at bounding box center [296, 266] width 32 height 16
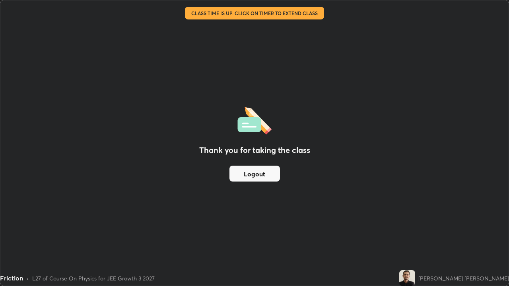
click at [262, 180] on button "Logout" at bounding box center [254, 174] width 51 height 16
click at [263, 175] on button "Logout" at bounding box center [254, 174] width 51 height 16
click at [263, 174] on button "Logout" at bounding box center [254, 174] width 51 height 16
